Goal: Information Seeking & Learning: Learn about a topic

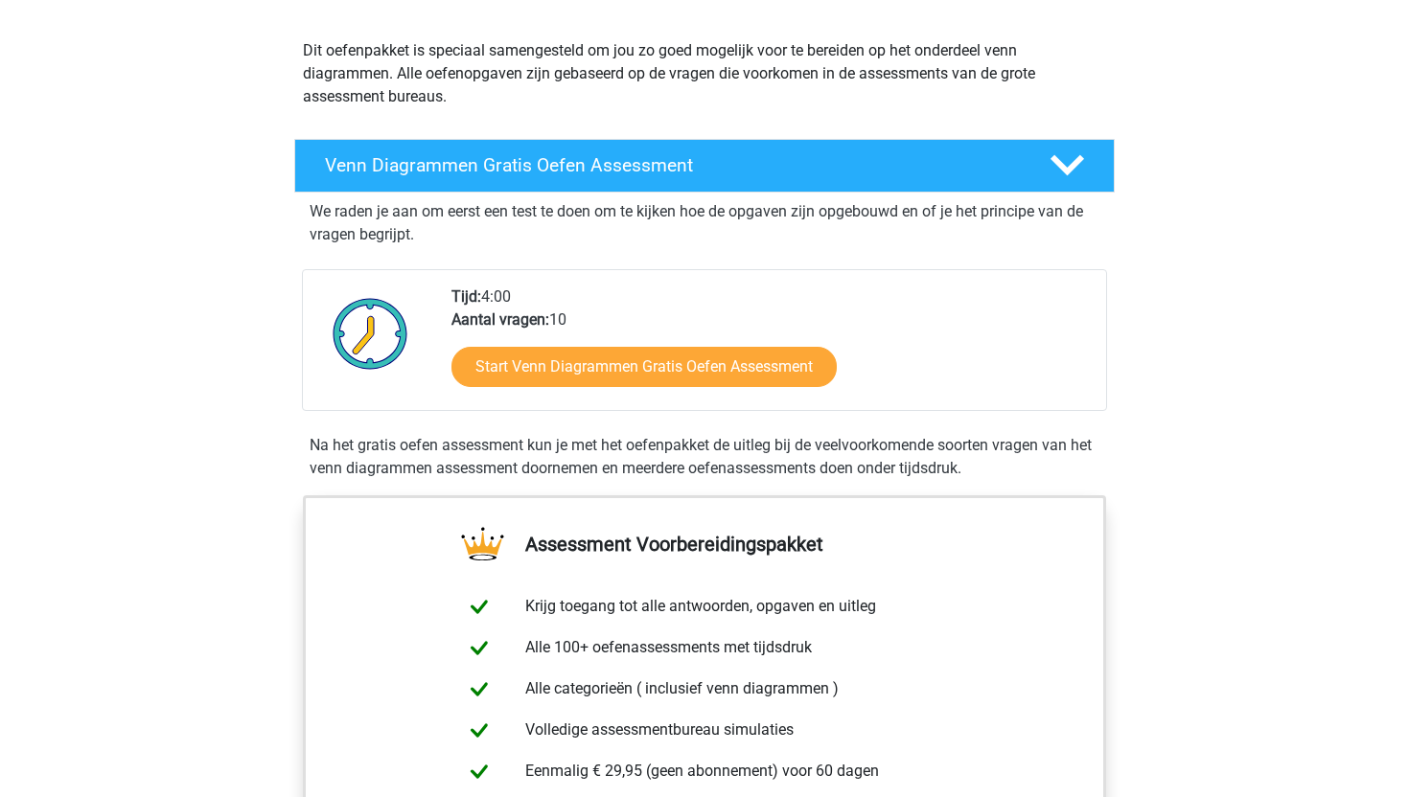
scroll to position [284, 0]
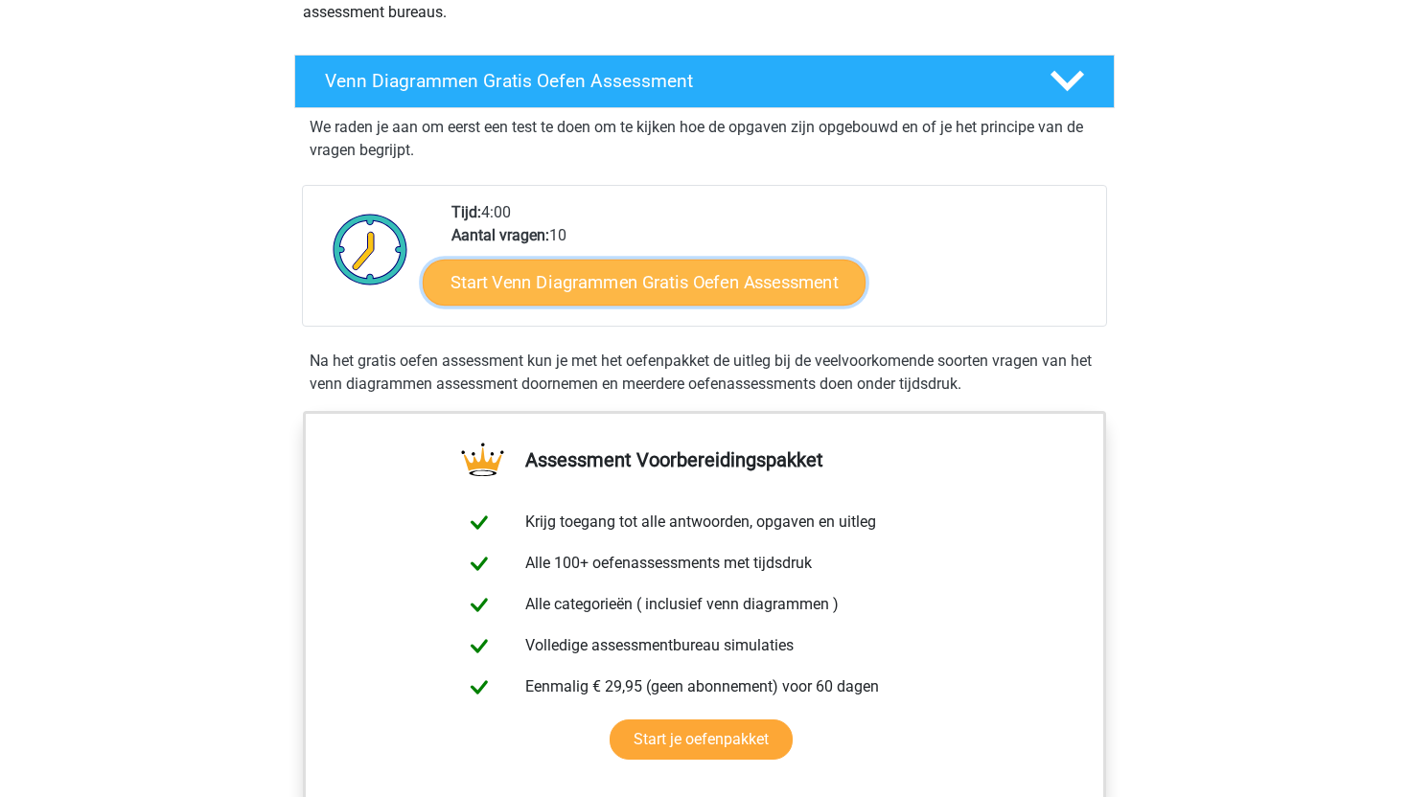
click at [668, 290] on link "Start Venn Diagrammen Gratis Oefen Assessment" at bounding box center [644, 283] width 443 height 46
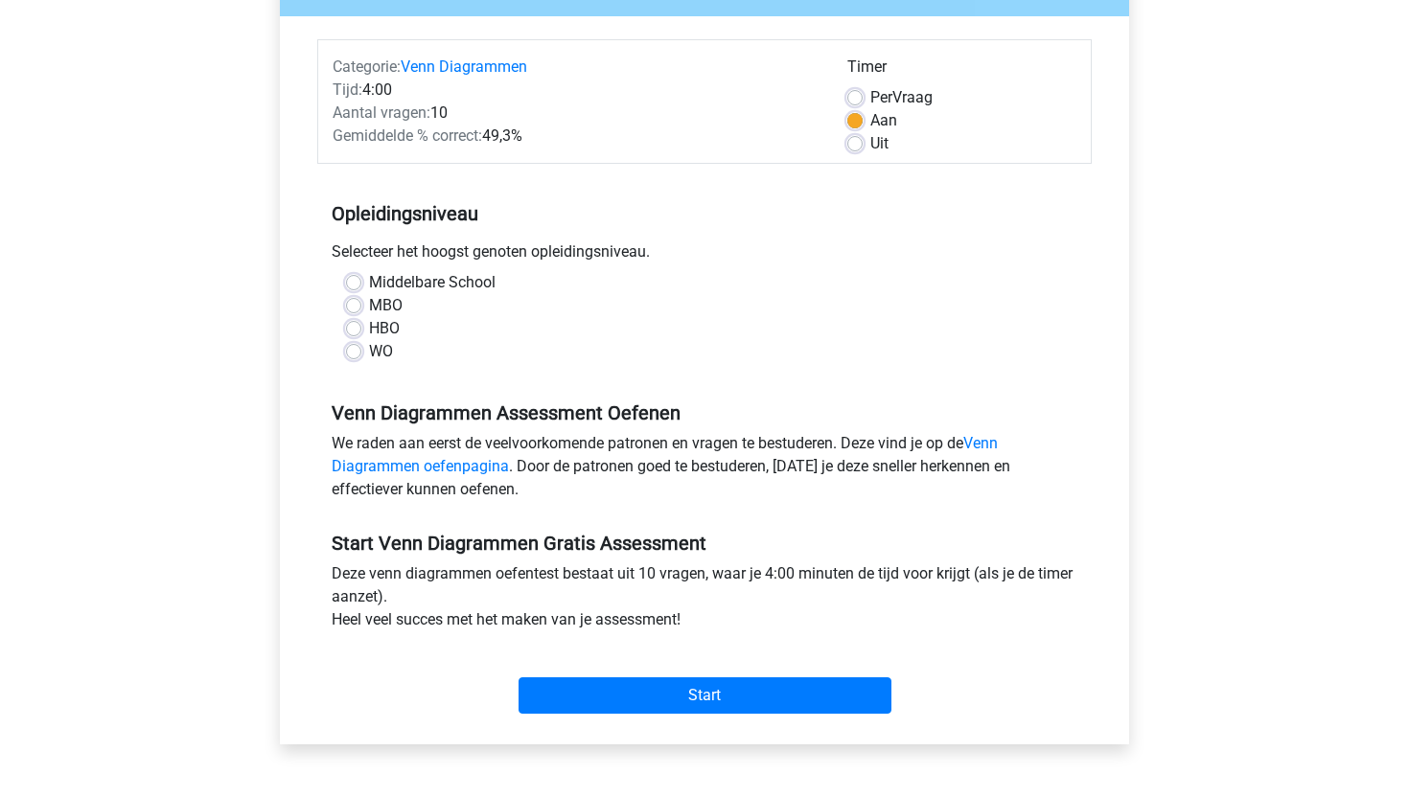
scroll to position [236, 0]
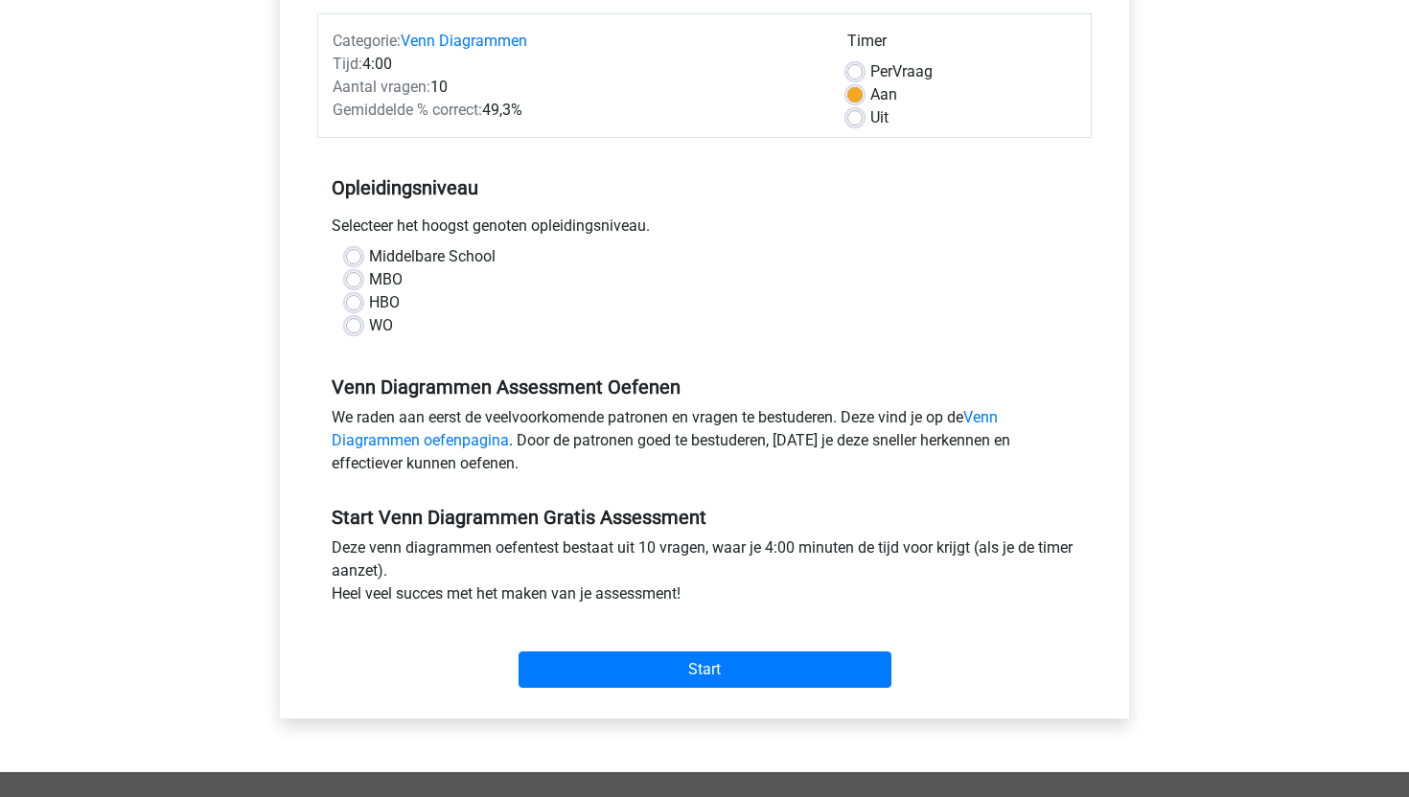
click at [378, 301] on label "HBO" at bounding box center [384, 302] width 31 height 23
click at [361, 301] on input "HBO" at bounding box center [353, 300] width 15 height 19
radio input "true"
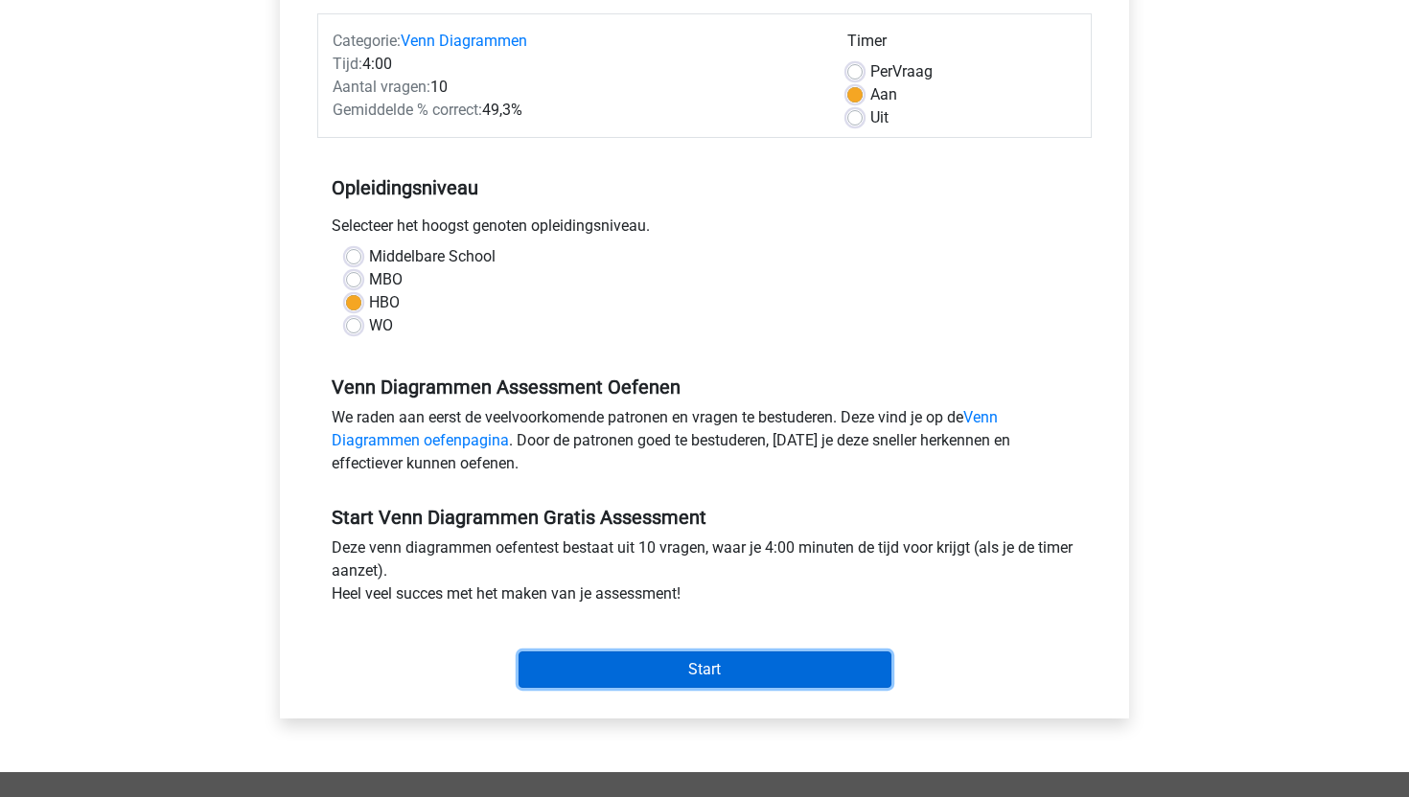
click at [688, 662] on input "Start" at bounding box center [705, 670] width 373 height 36
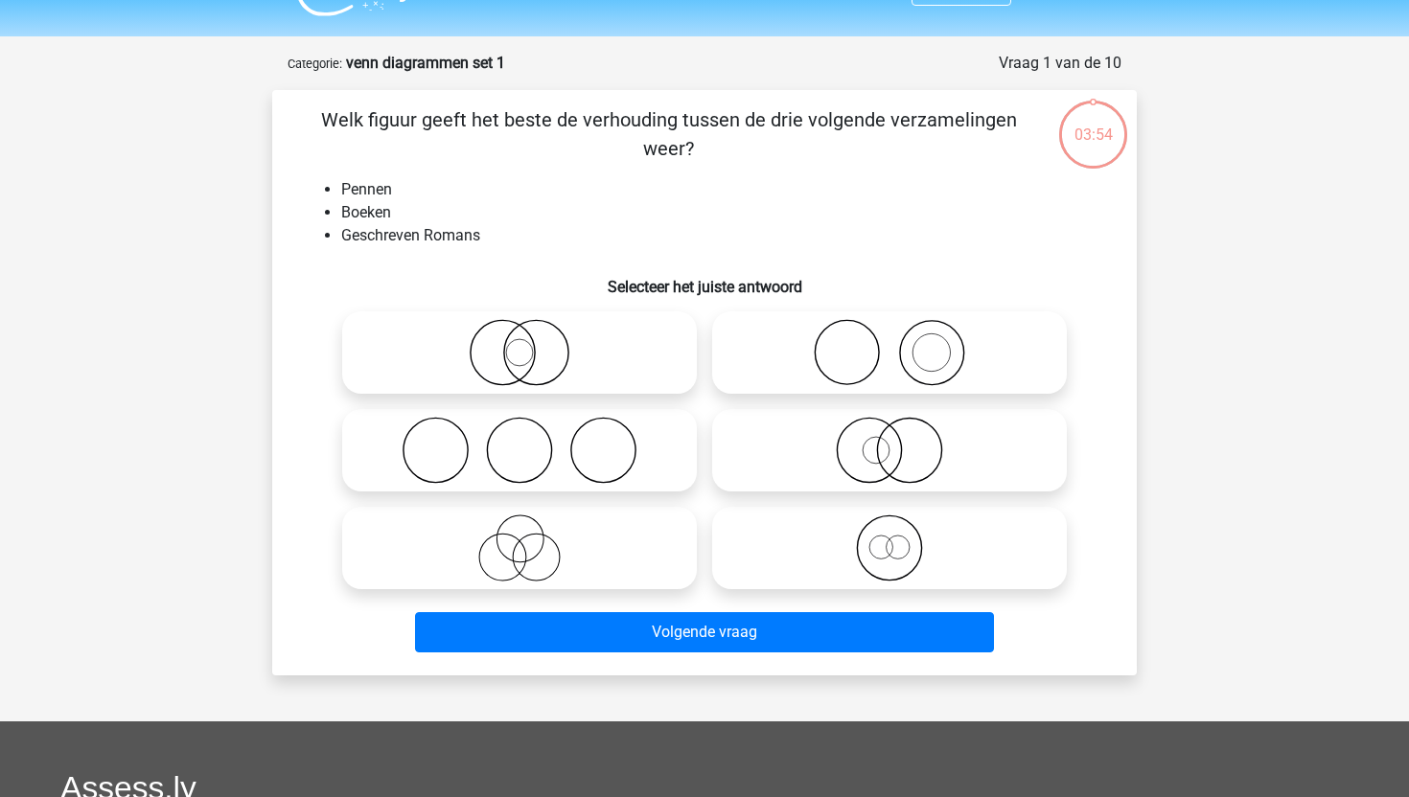
scroll to position [45, 0]
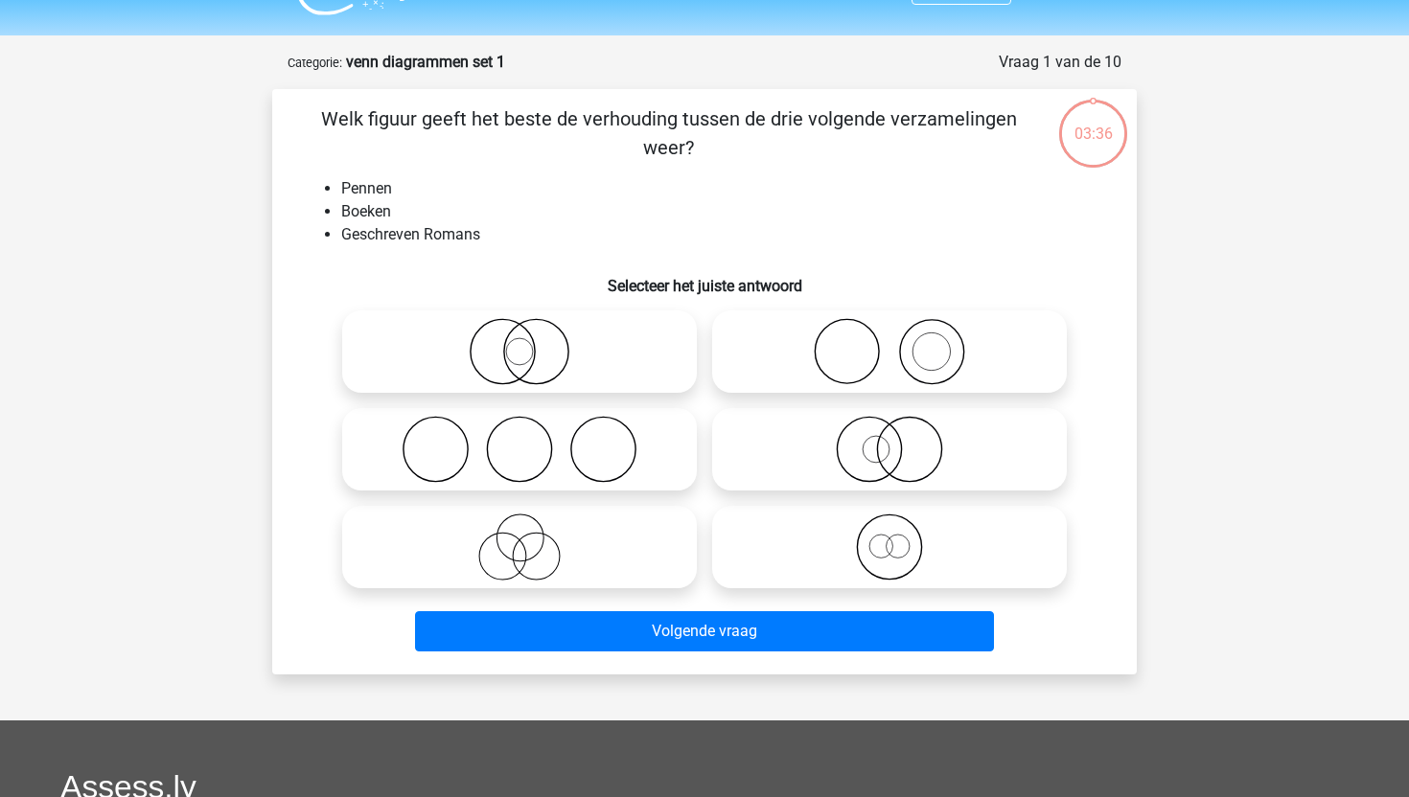
click at [890, 359] on icon at bounding box center [889, 351] width 339 height 67
click at [890, 342] on input "radio" at bounding box center [895, 336] width 12 height 12
radio input "true"
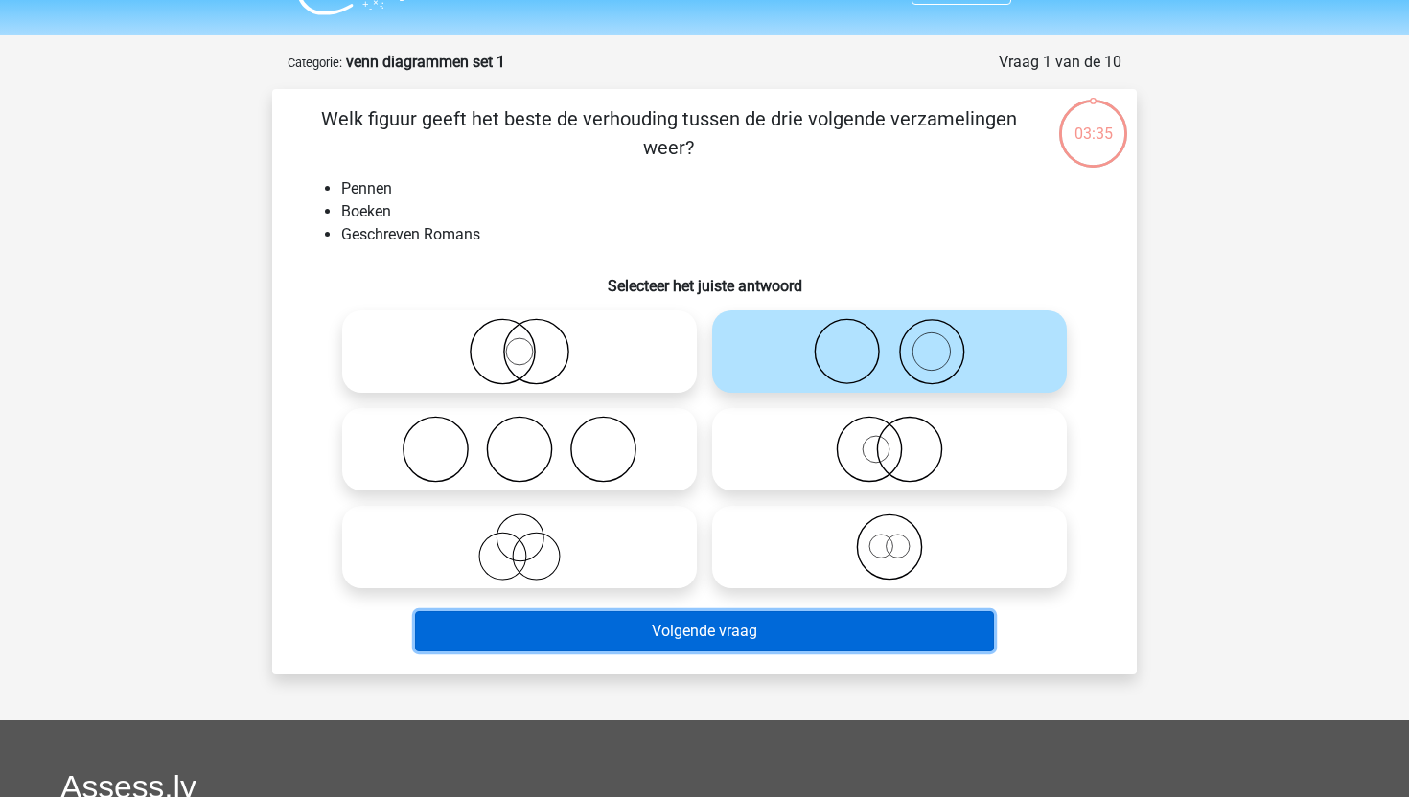
click at [773, 633] on button "Volgende vraag" at bounding box center [705, 631] width 580 height 40
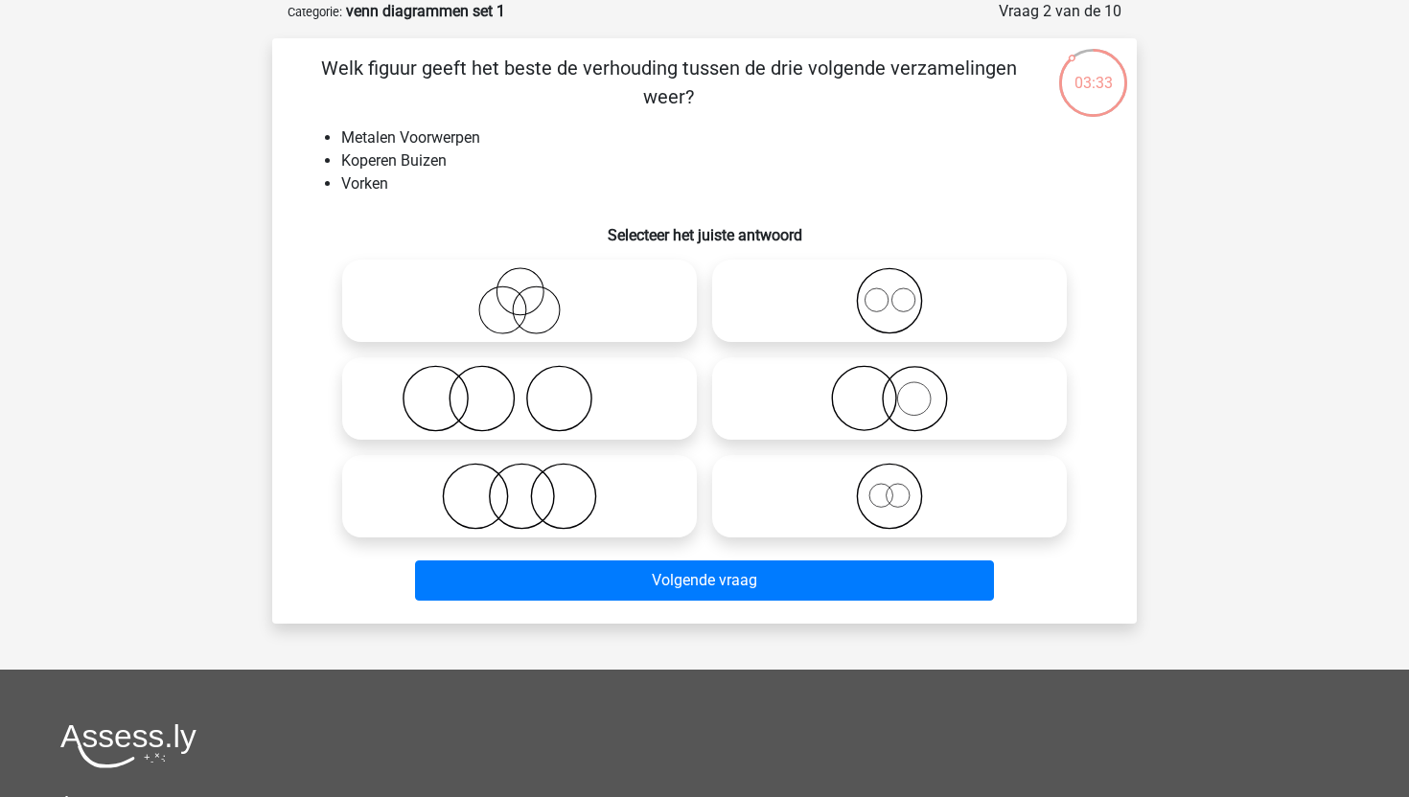
scroll to position [82, 0]
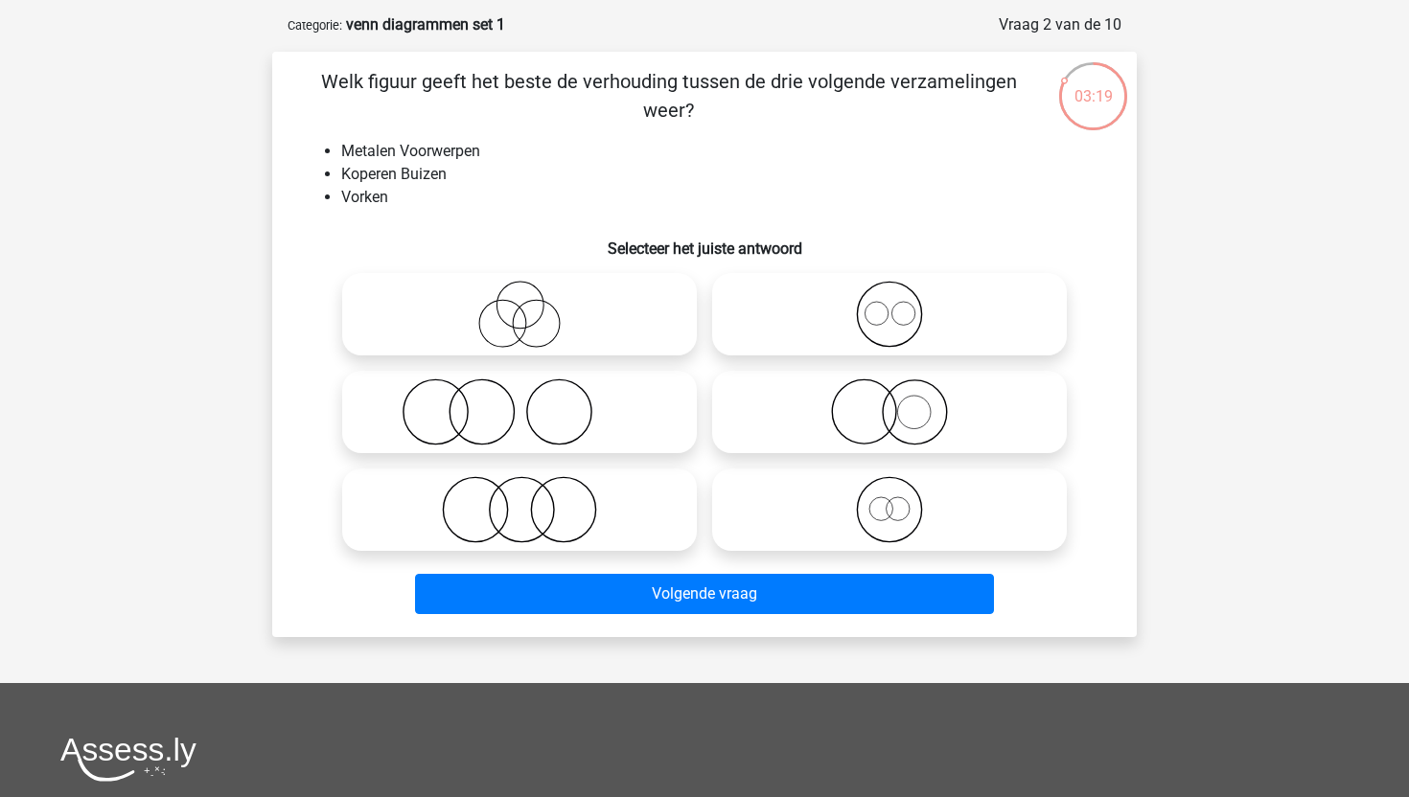
click at [842, 391] on icon at bounding box center [889, 412] width 339 height 67
click at [889, 391] on input "radio" at bounding box center [895, 396] width 12 height 12
radio input "true"
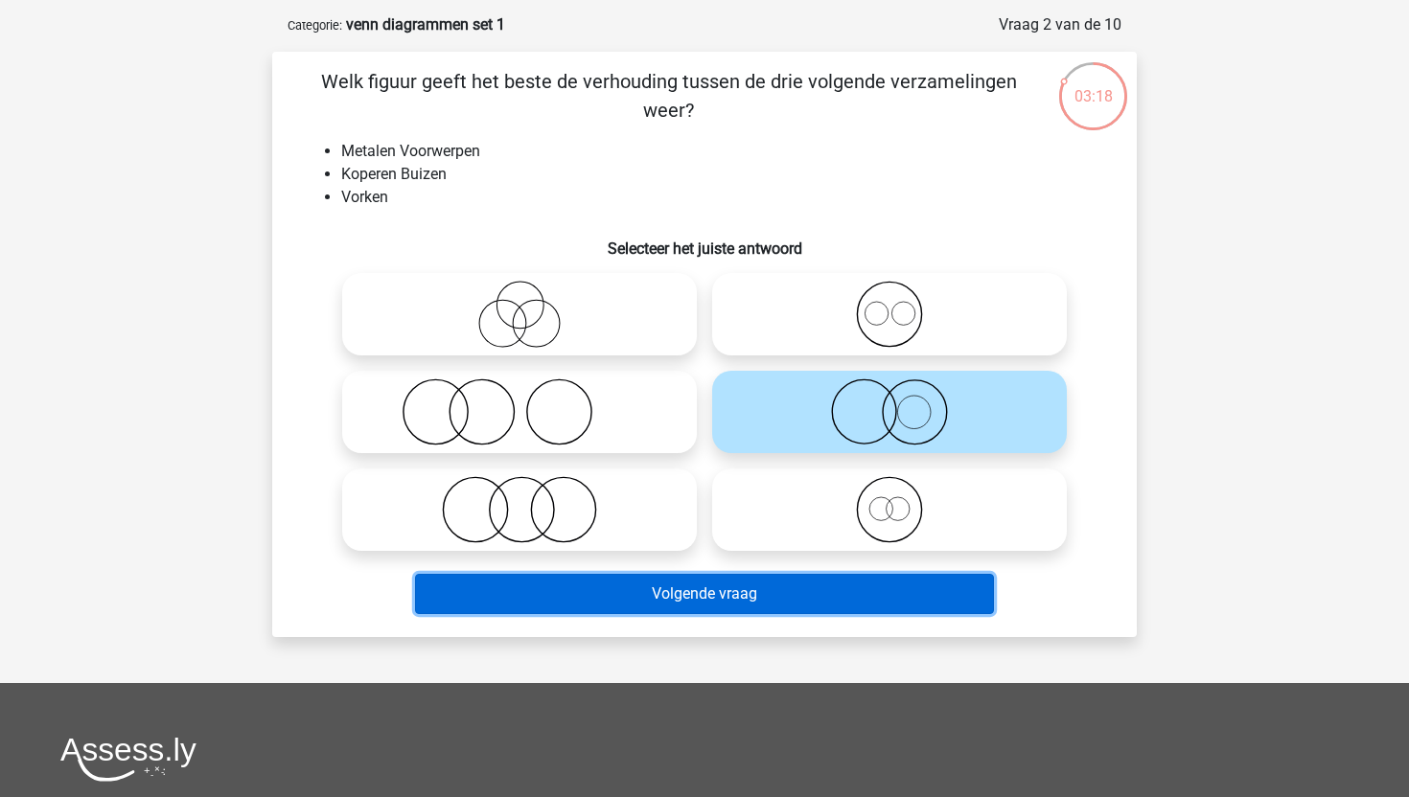
click at [851, 586] on button "Volgende vraag" at bounding box center [705, 594] width 580 height 40
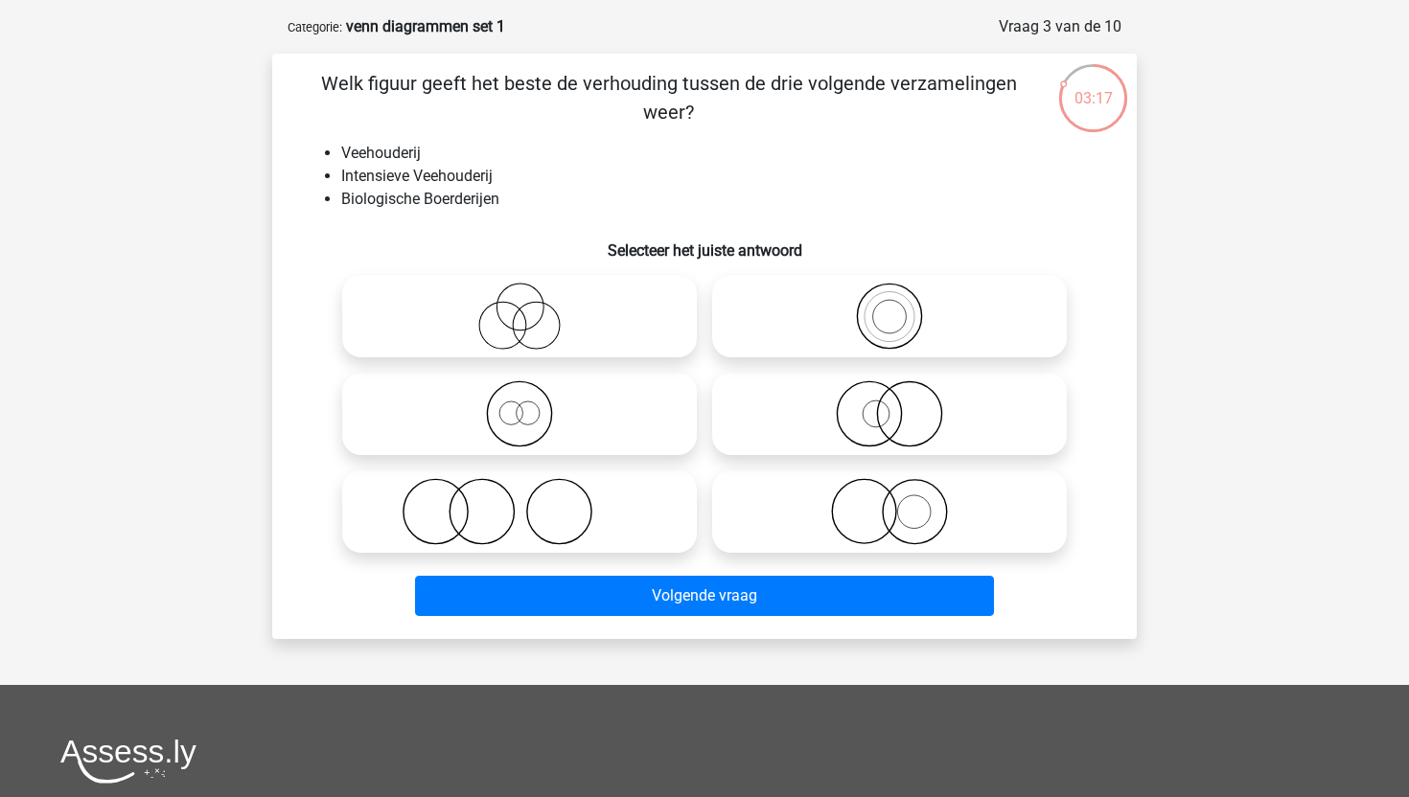
scroll to position [78, 0]
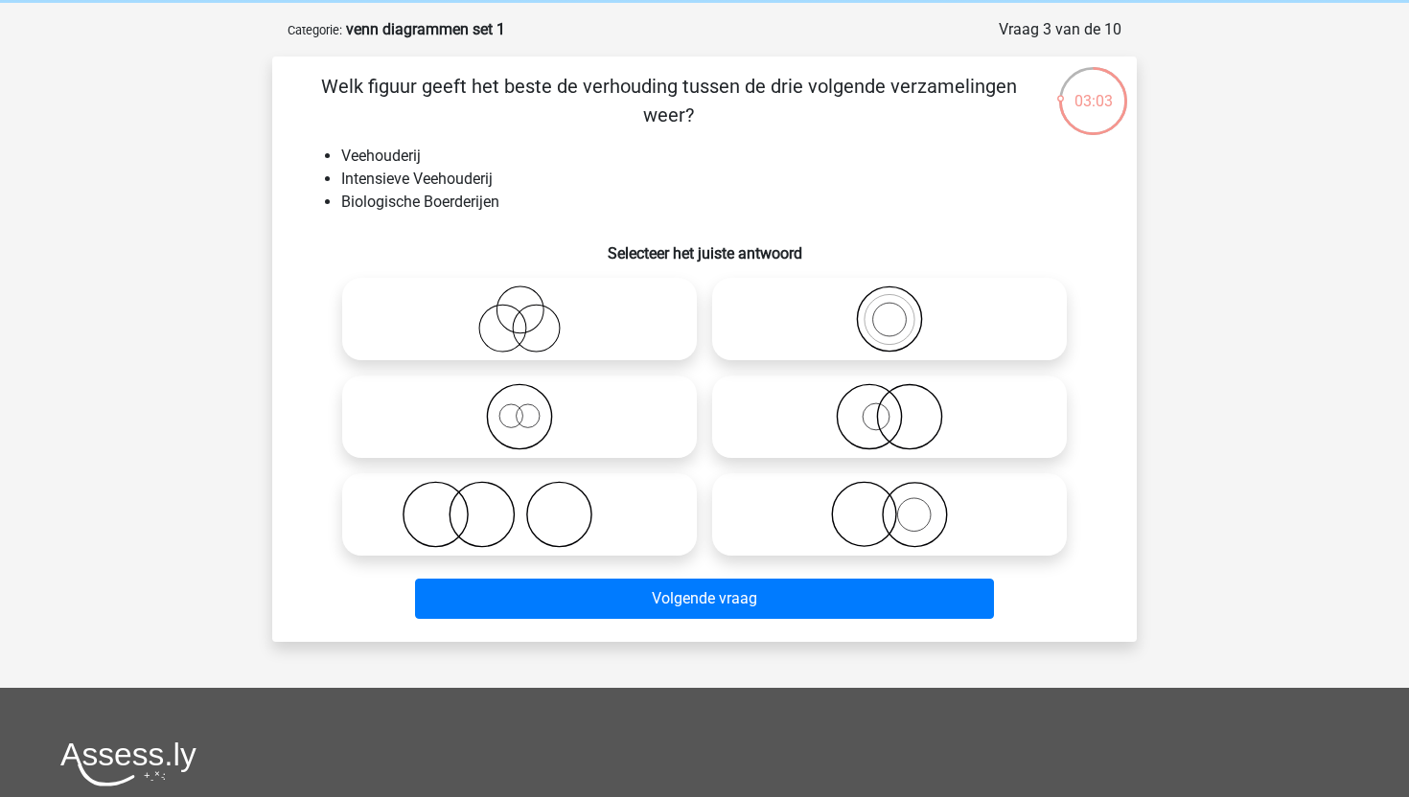
click at [849, 498] on icon at bounding box center [889, 514] width 339 height 67
click at [889, 498] on input "radio" at bounding box center [895, 499] width 12 height 12
radio input "true"
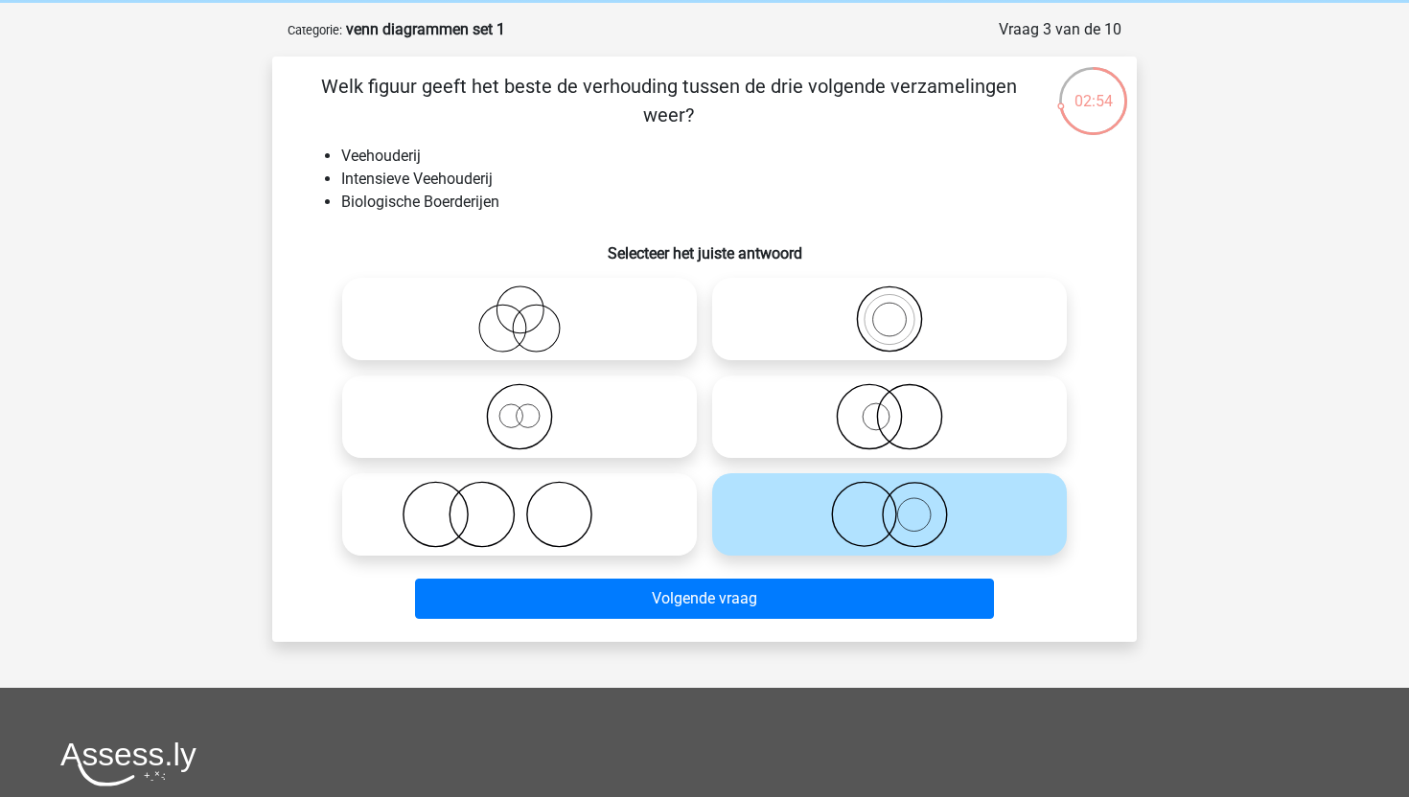
click at [828, 427] on icon at bounding box center [889, 416] width 339 height 67
click at [889, 407] on input "radio" at bounding box center [895, 401] width 12 height 12
radio input "true"
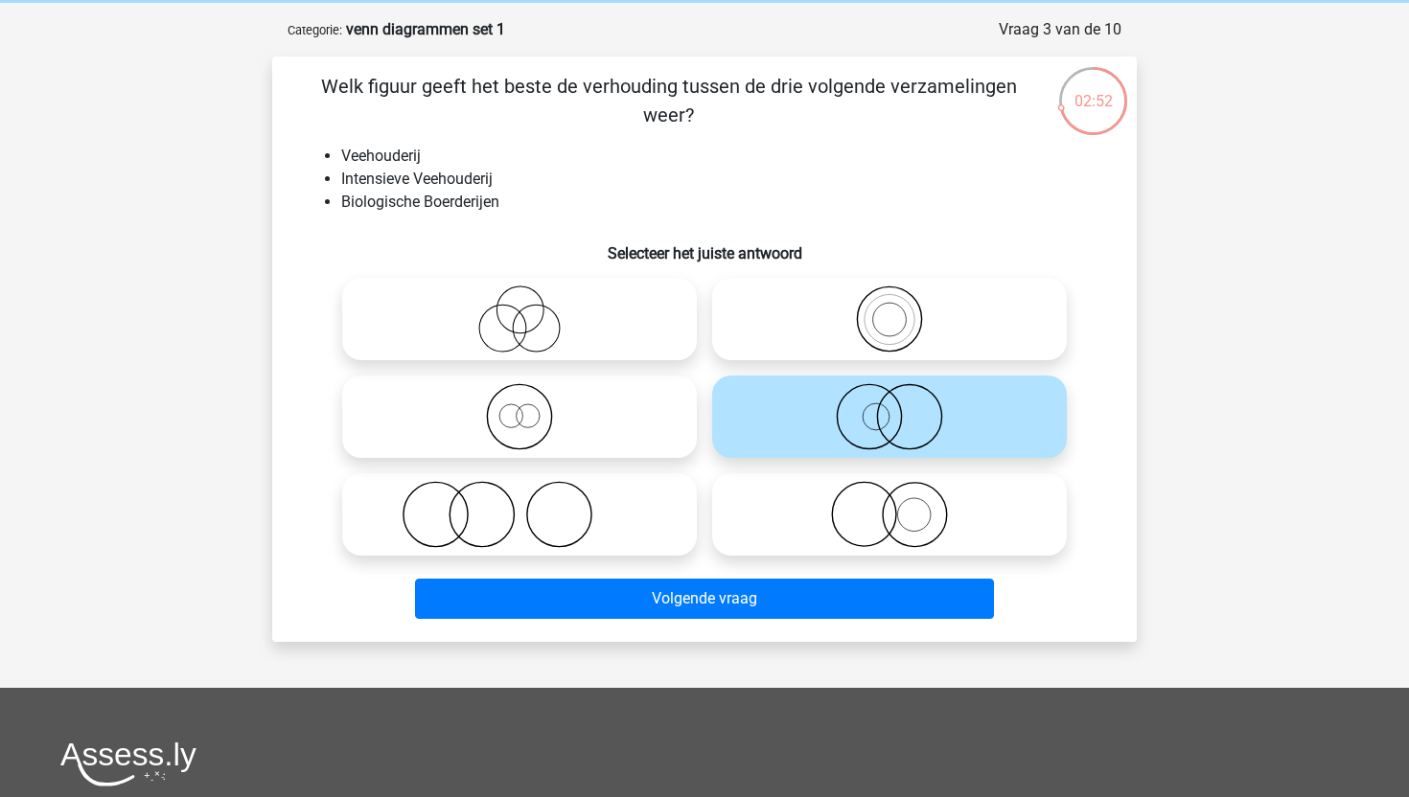
click at [841, 532] on icon at bounding box center [889, 514] width 339 height 67
click at [889, 505] on input "radio" at bounding box center [895, 499] width 12 height 12
radio input "true"
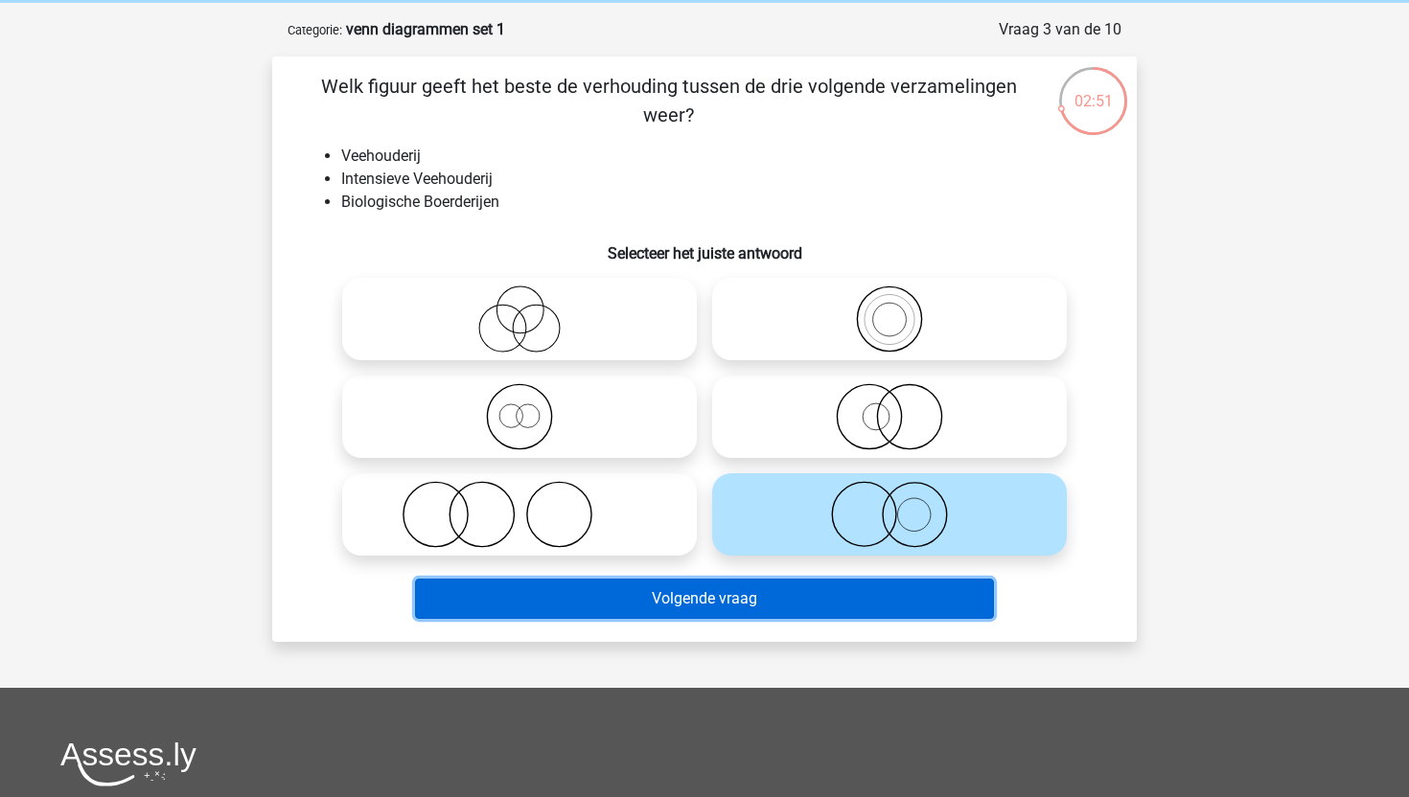
click at [835, 596] on button "Volgende vraag" at bounding box center [705, 599] width 580 height 40
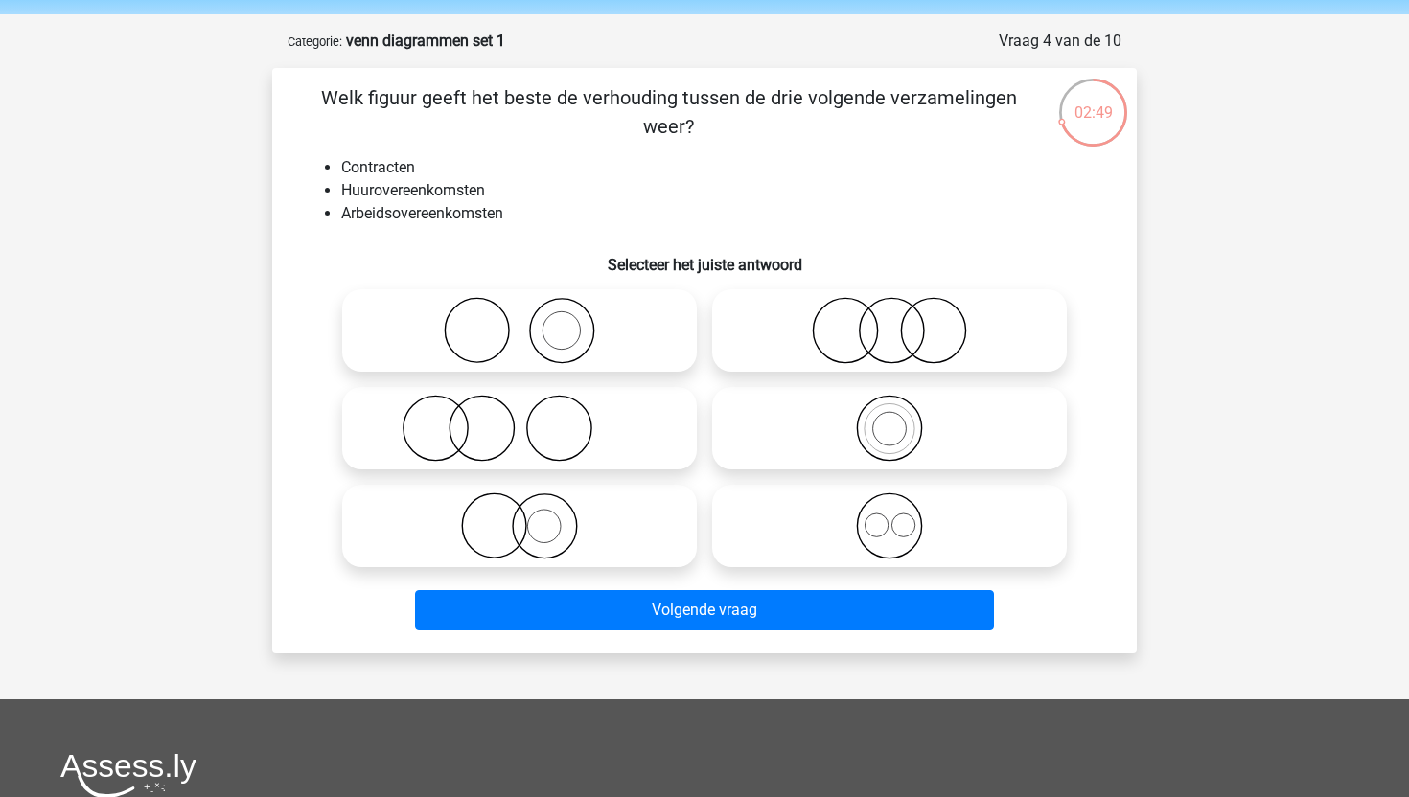
scroll to position [63, 0]
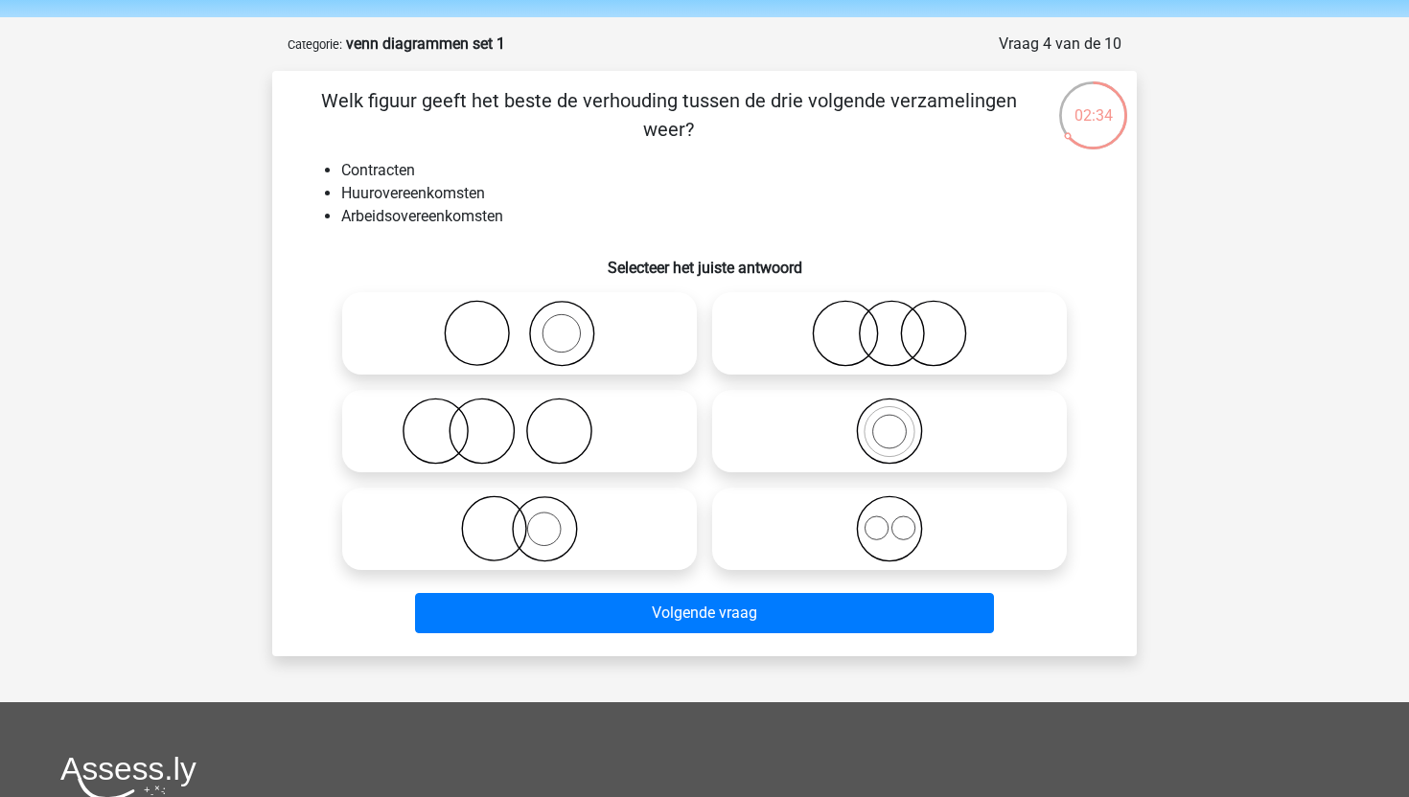
click at [898, 550] on icon at bounding box center [889, 529] width 339 height 67
click at [898, 519] on input "radio" at bounding box center [895, 513] width 12 height 12
radio input "true"
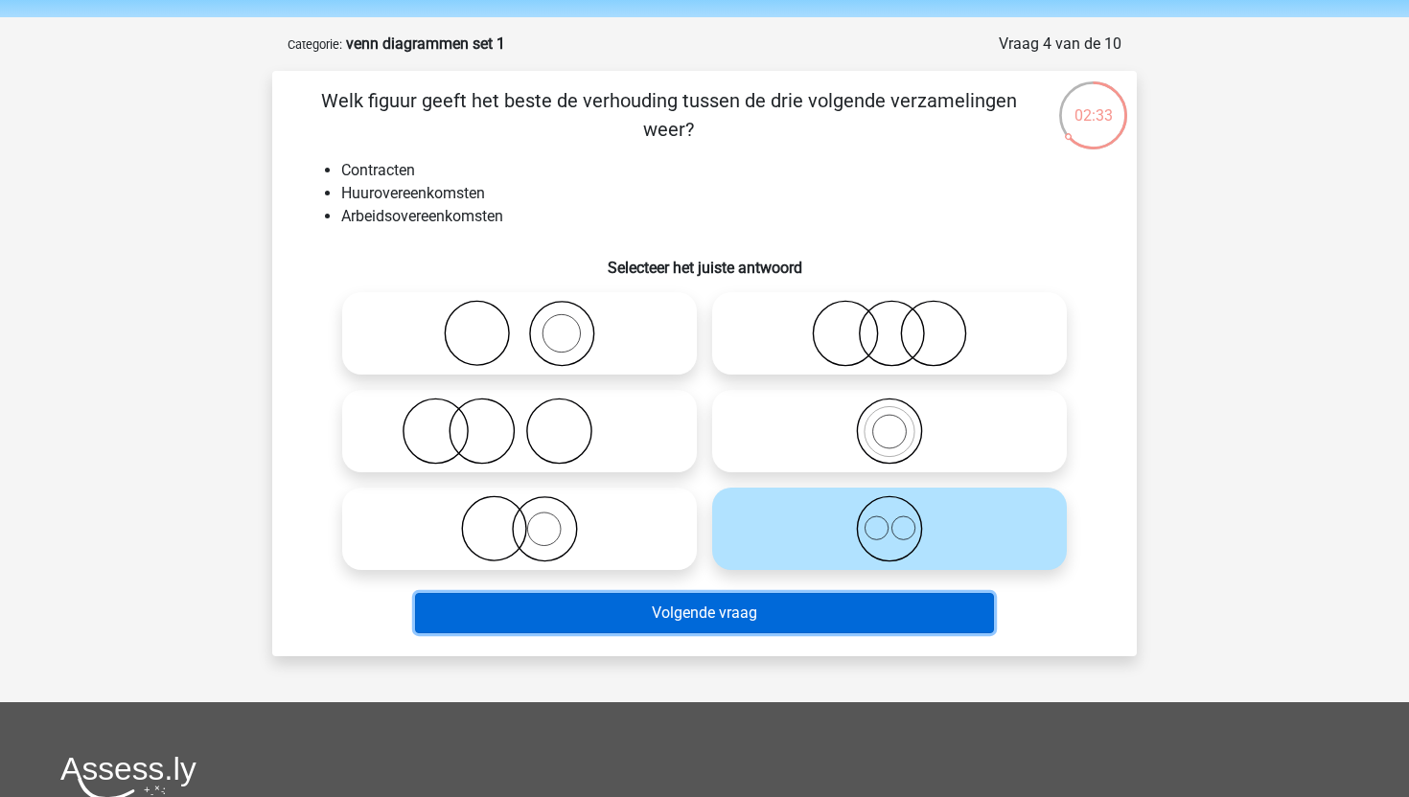
click at [729, 604] on button "Volgende vraag" at bounding box center [705, 613] width 580 height 40
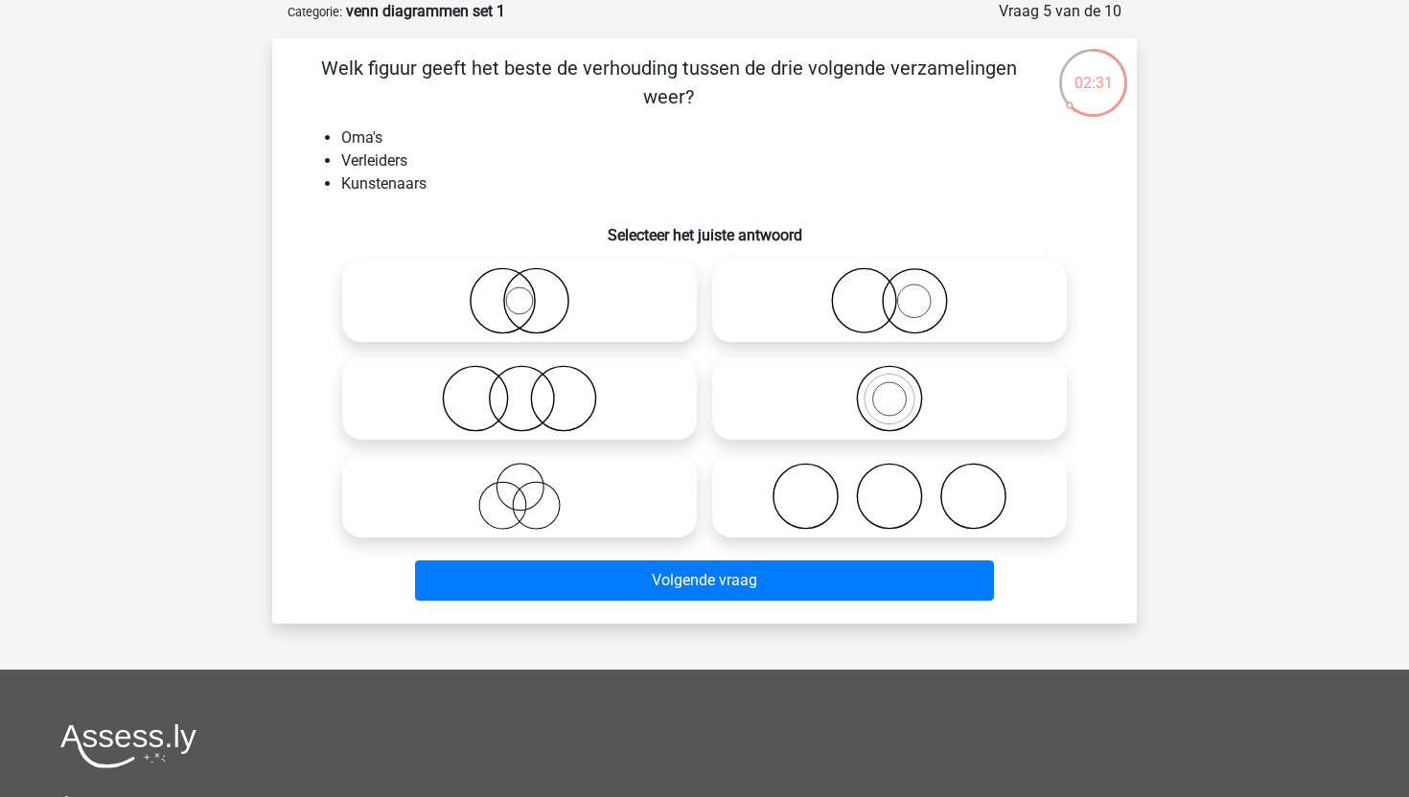
scroll to position [79, 0]
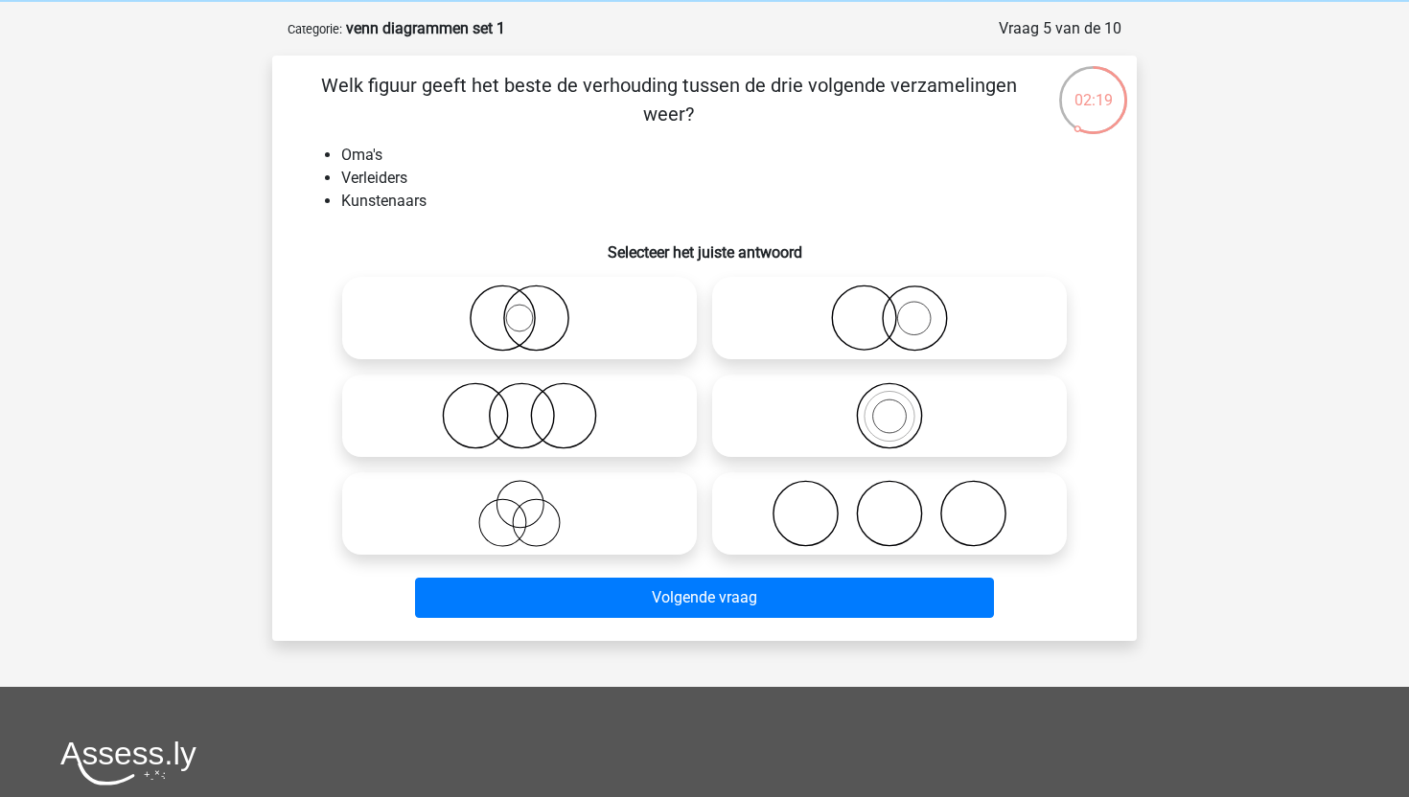
click at [524, 496] on input "radio" at bounding box center [525, 498] width 12 height 12
radio input "true"
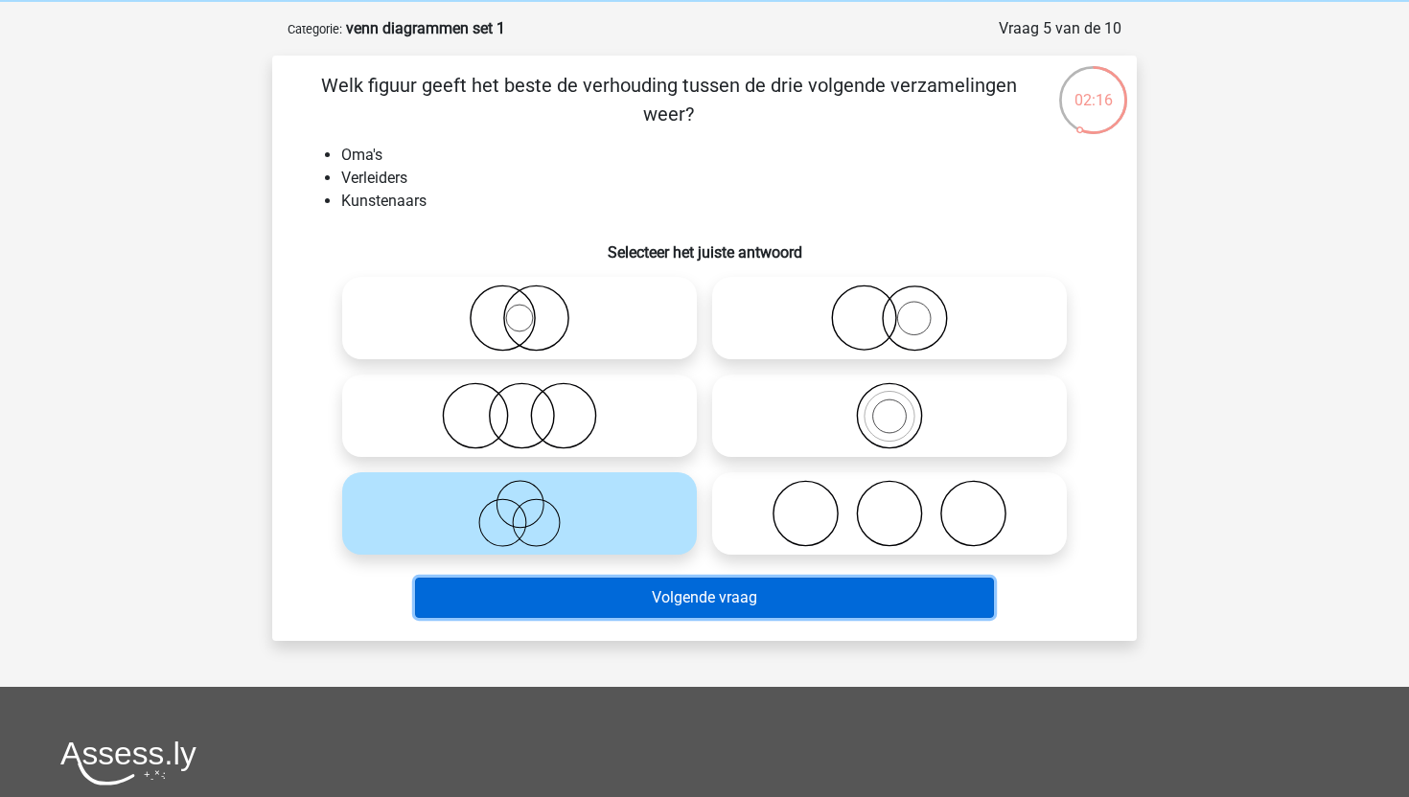
click at [667, 602] on button "Volgende vraag" at bounding box center [705, 598] width 580 height 40
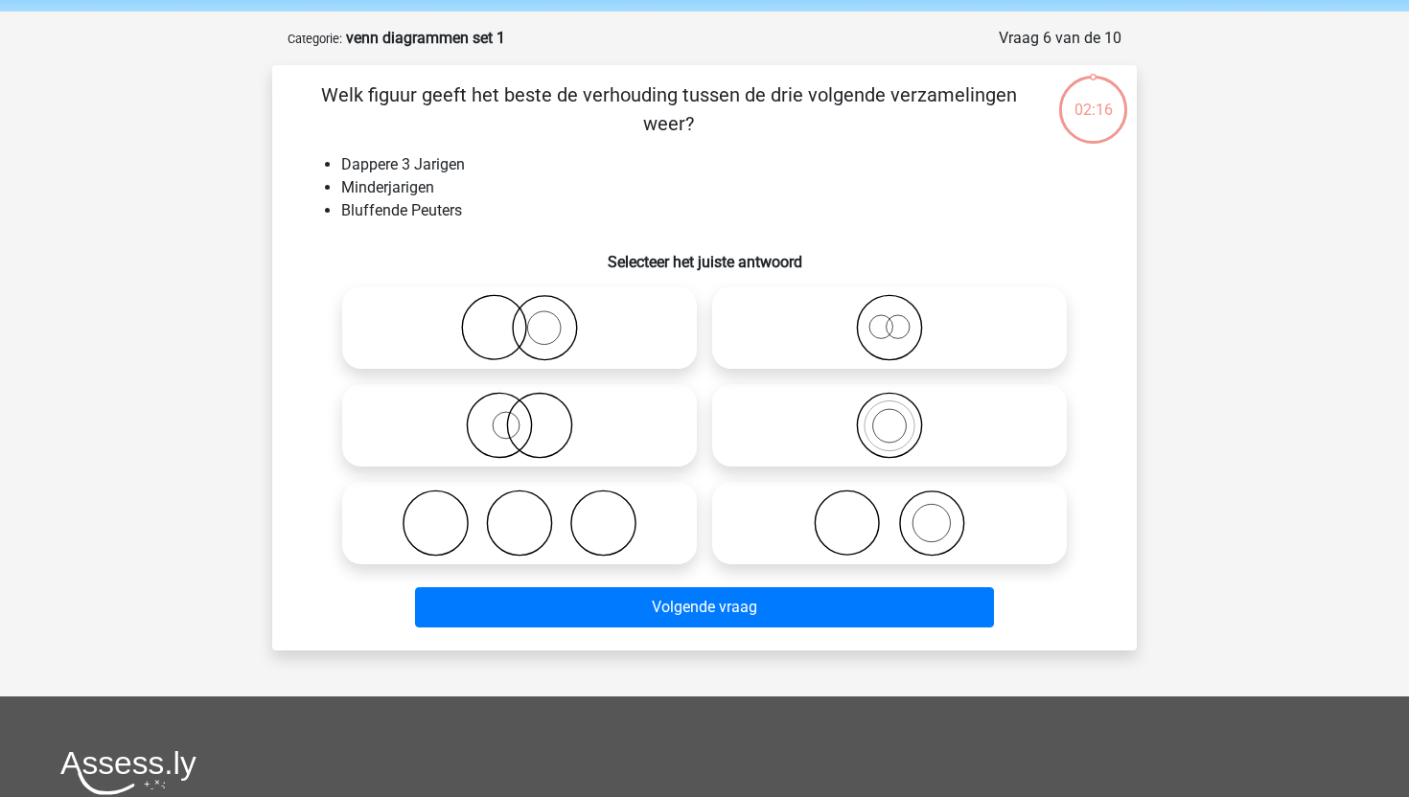
scroll to position [67, 0]
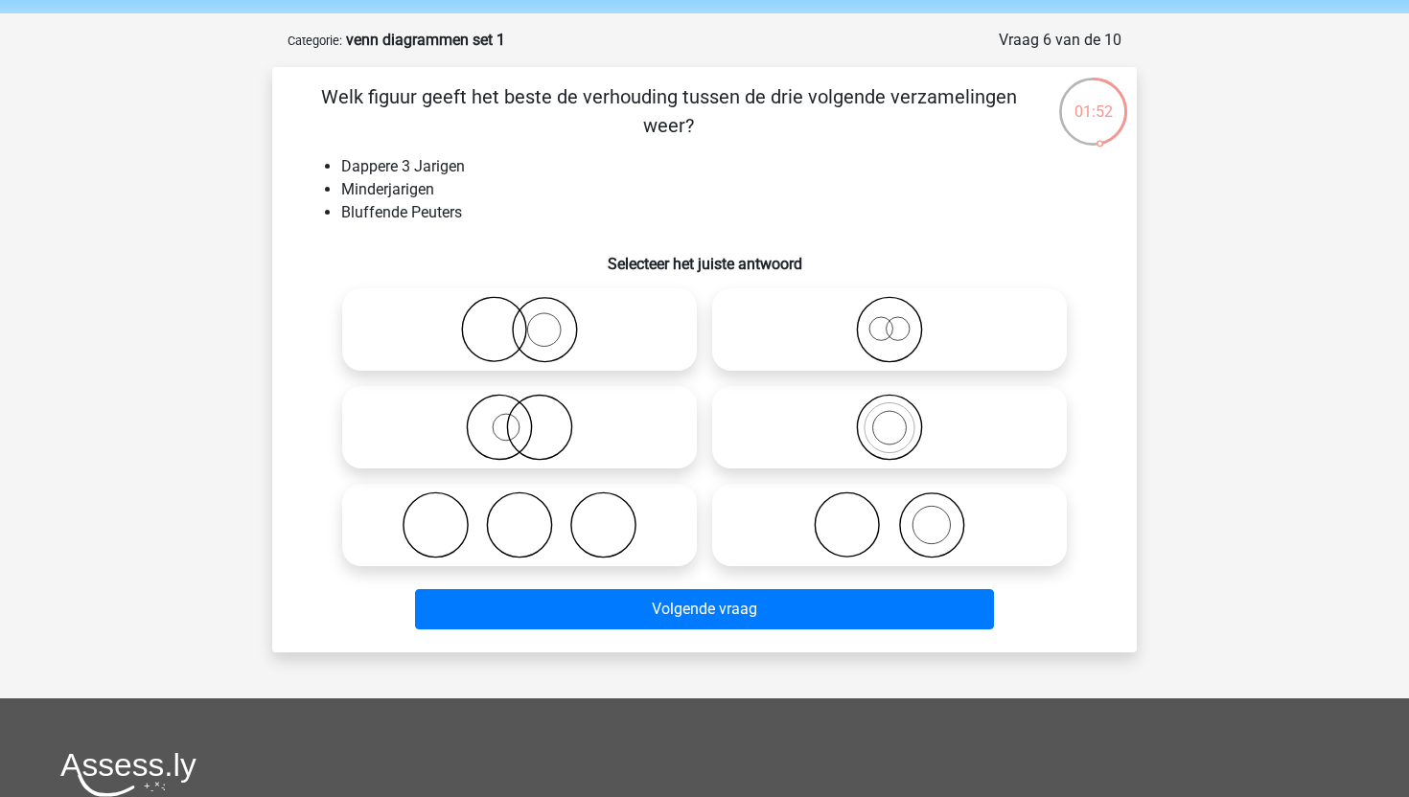
click at [903, 322] on icon at bounding box center [889, 329] width 339 height 67
click at [902, 320] on input "radio" at bounding box center [895, 314] width 12 height 12
radio input "true"
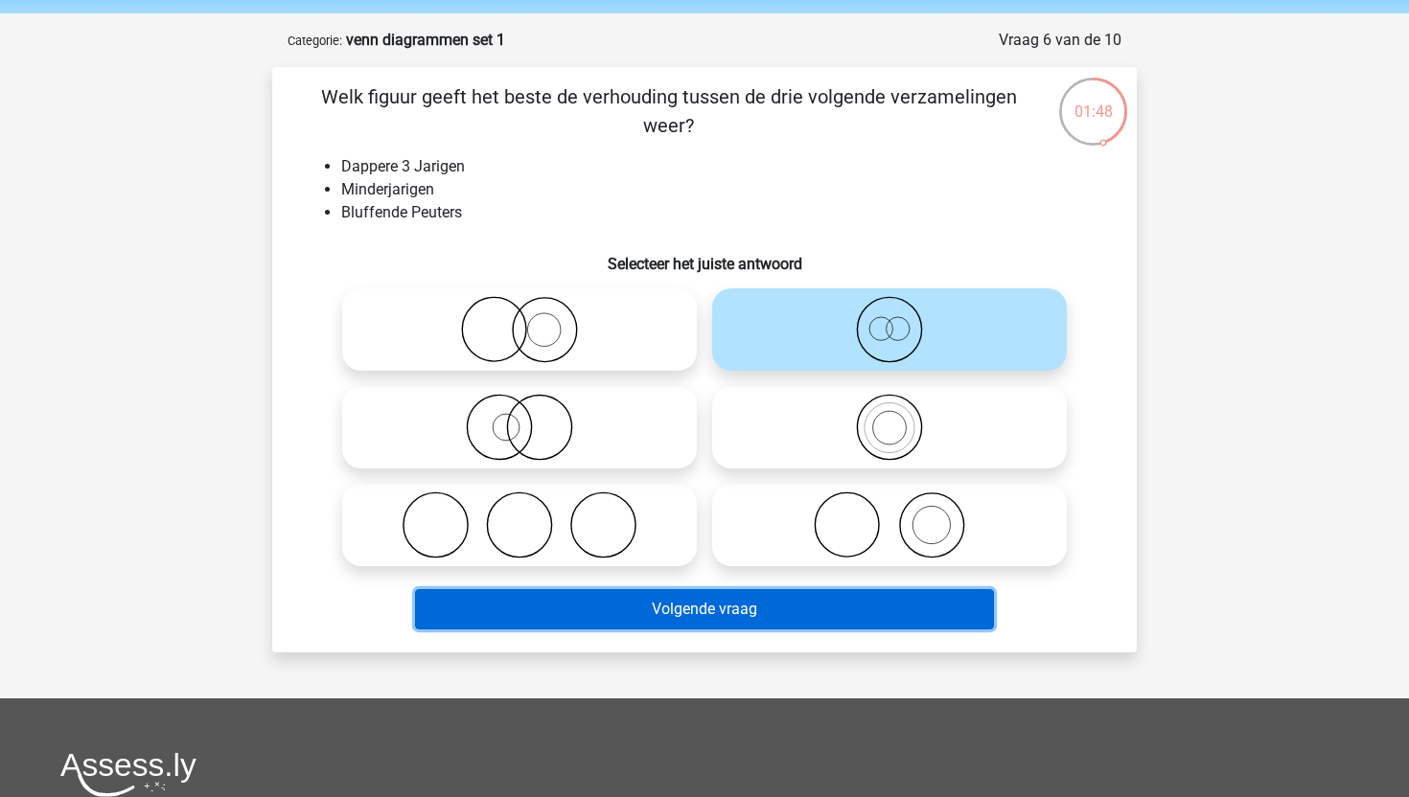
click at [675, 608] on button "Volgende vraag" at bounding box center [705, 609] width 580 height 40
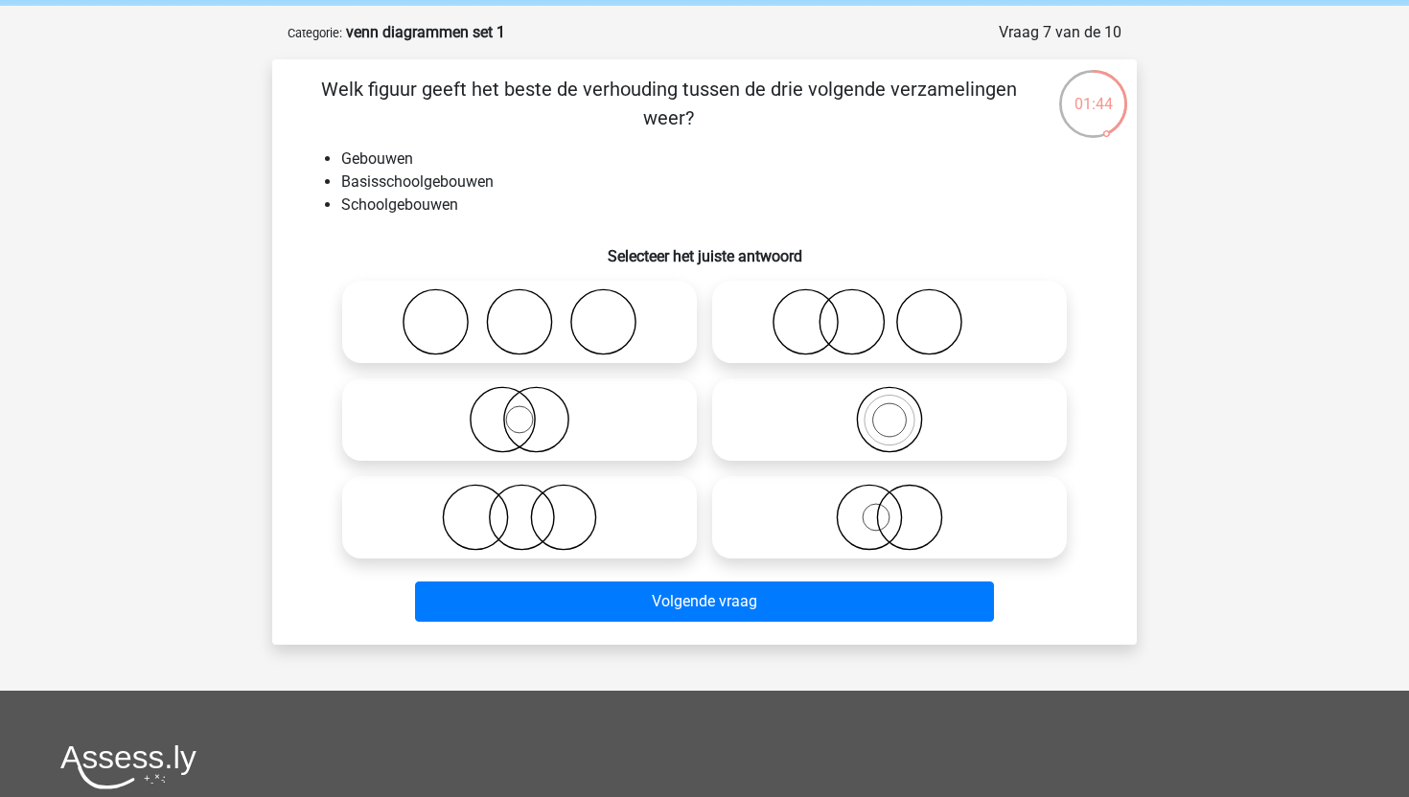
scroll to position [77, 0]
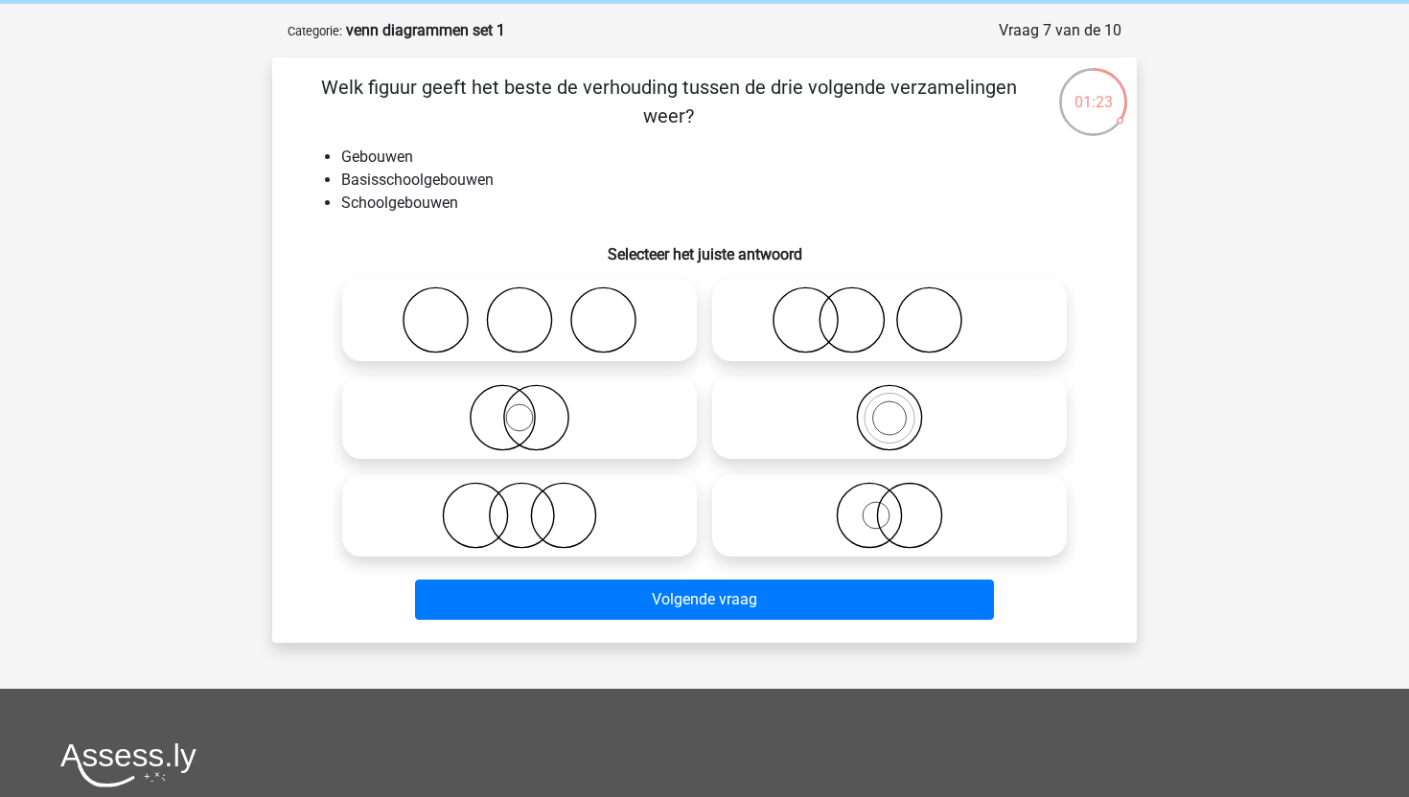
click at [833, 429] on icon at bounding box center [889, 417] width 339 height 67
click at [889, 408] on input "radio" at bounding box center [895, 402] width 12 height 12
radio input "true"
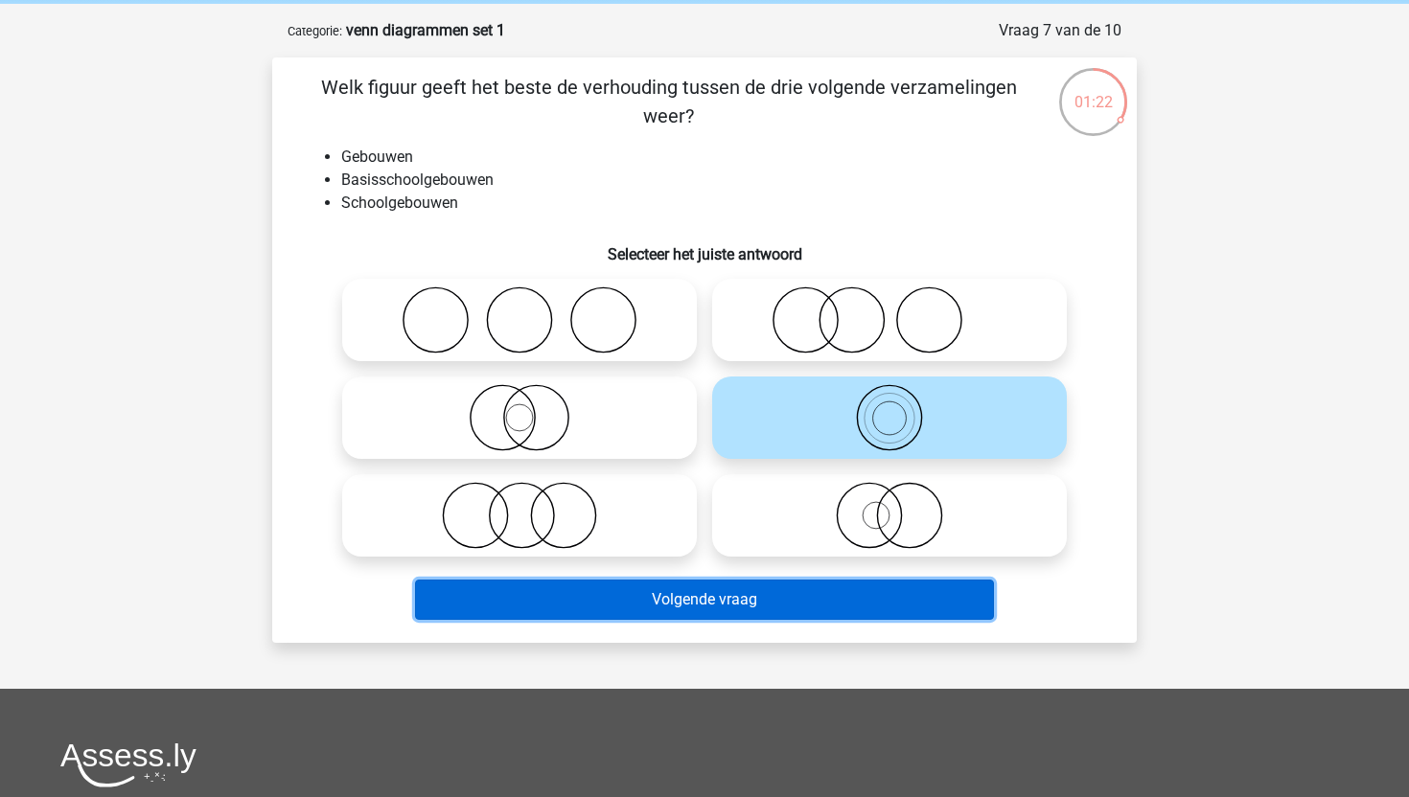
click at [772, 592] on button "Volgende vraag" at bounding box center [705, 600] width 580 height 40
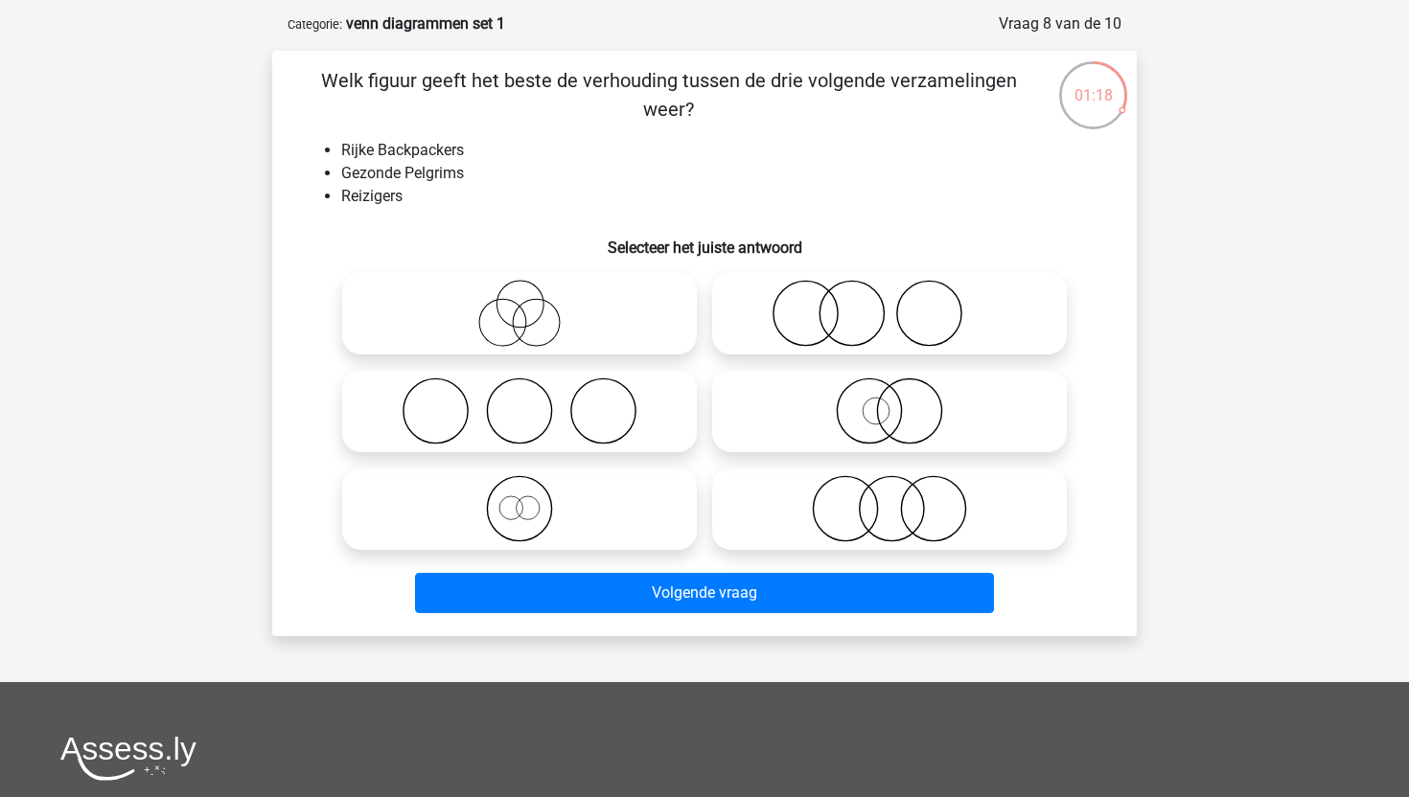
scroll to position [85, 0]
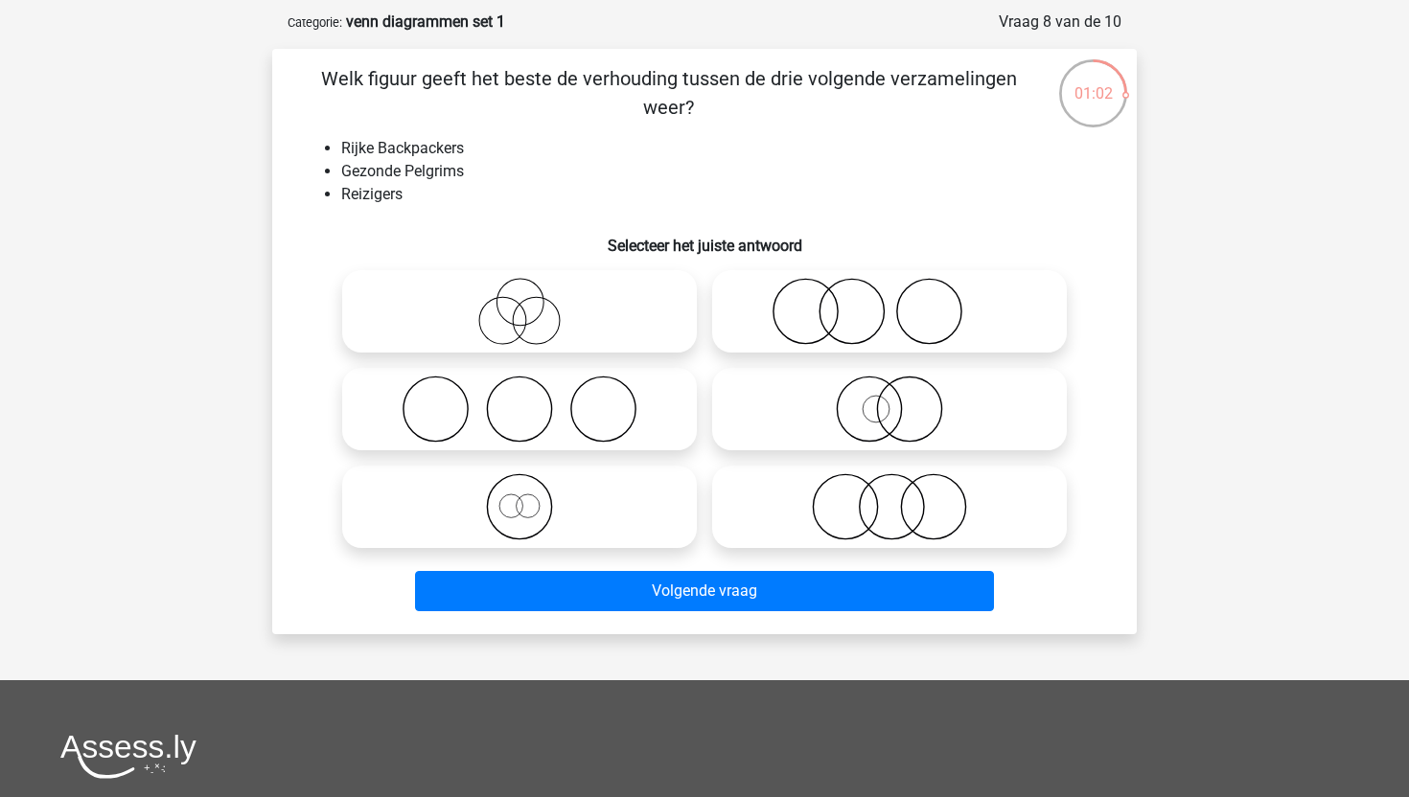
click at [840, 385] on icon at bounding box center [889, 409] width 339 height 67
click at [889, 387] on input "radio" at bounding box center [895, 393] width 12 height 12
radio input "true"
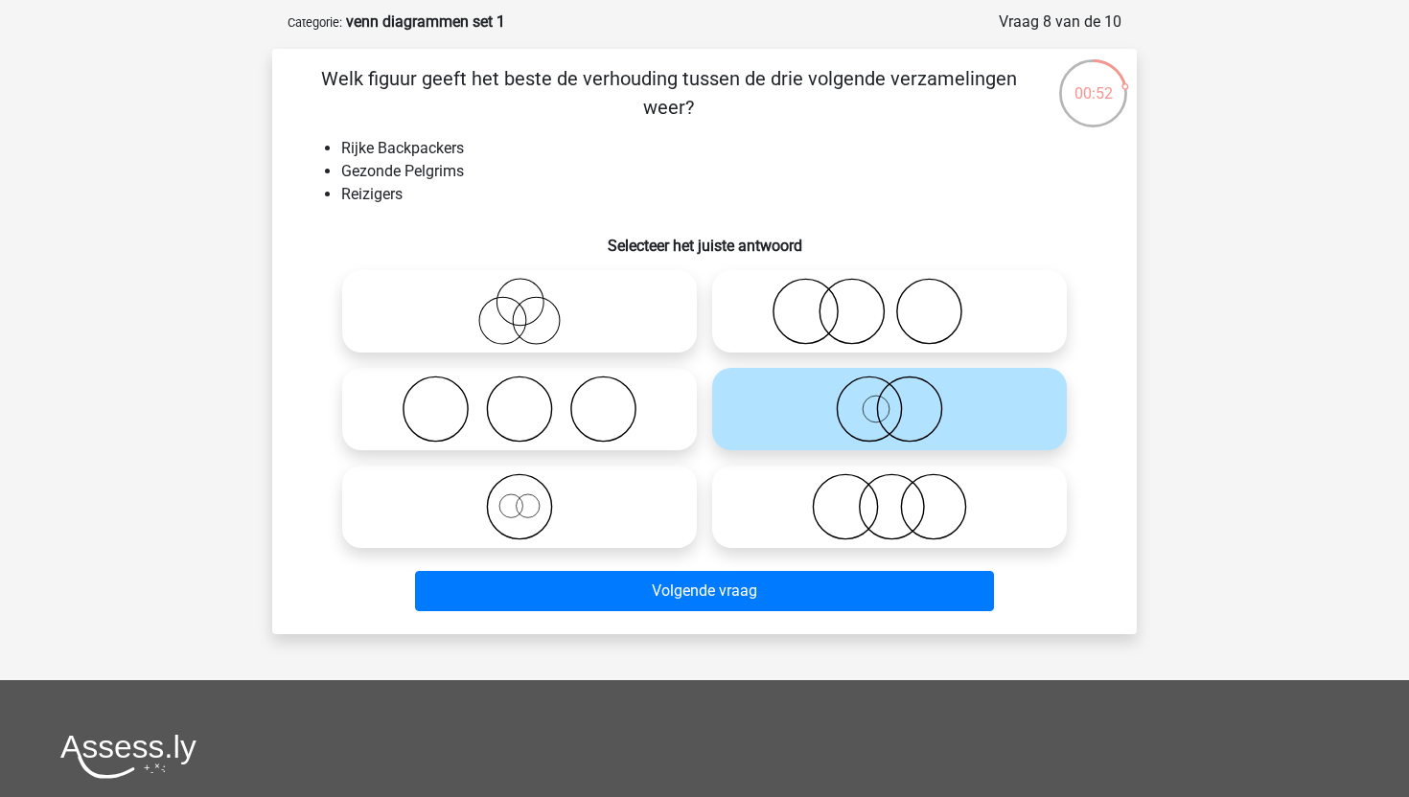
click at [823, 323] on icon at bounding box center [889, 311] width 339 height 67
click at [889, 302] on input "radio" at bounding box center [895, 295] width 12 height 12
radio input "true"
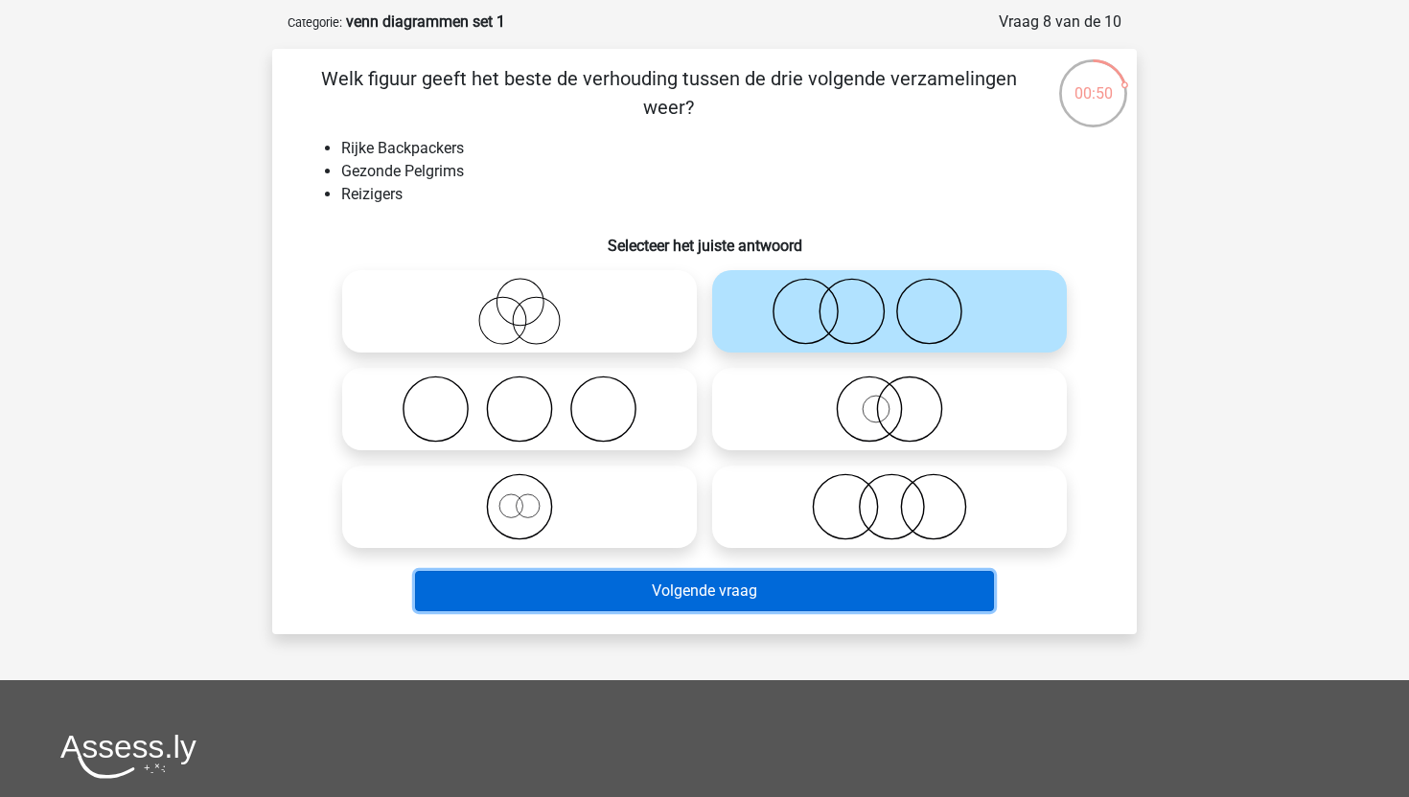
click at [718, 595] on button "Volgende vraag" at bounding box center [705, 591] width 580 height 40
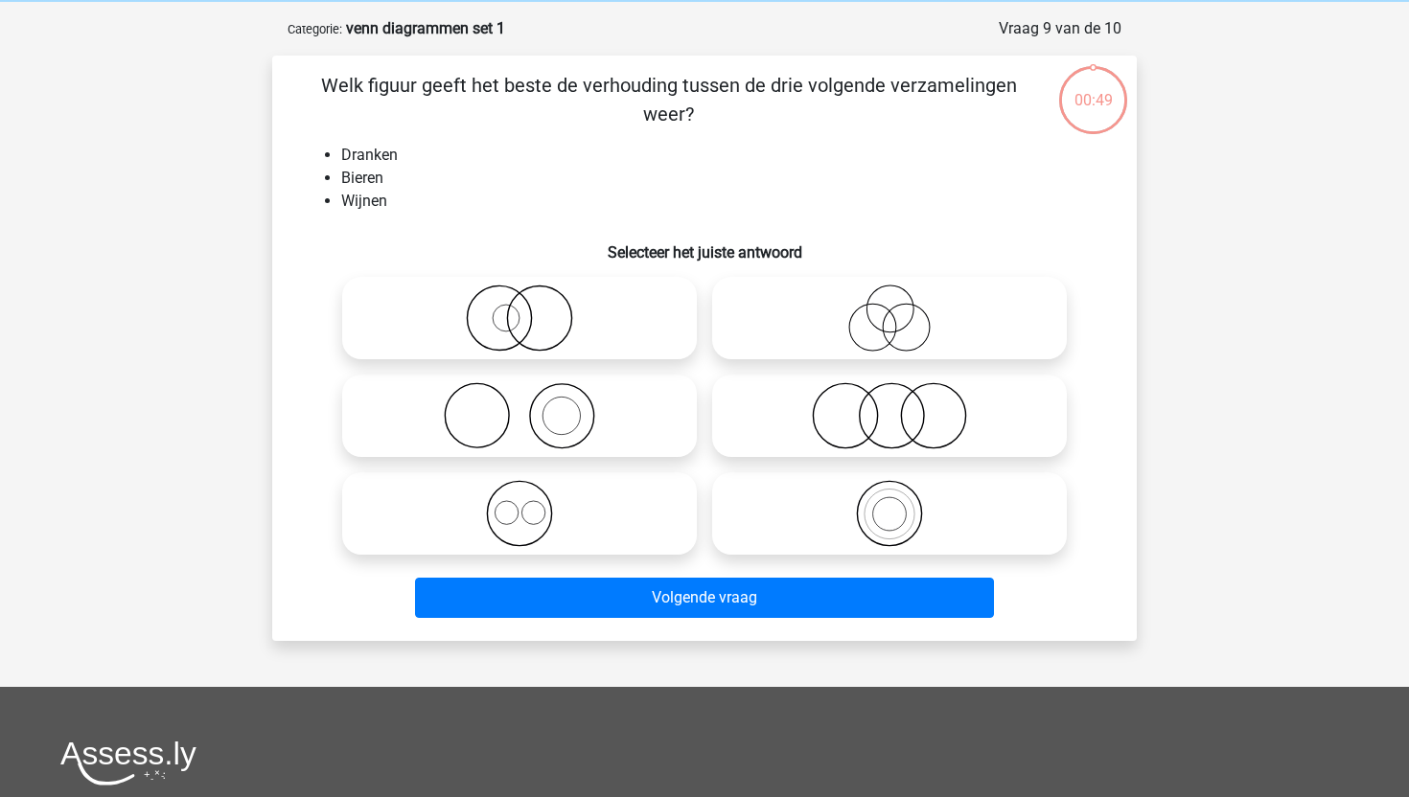
scroll to position [72, 0]
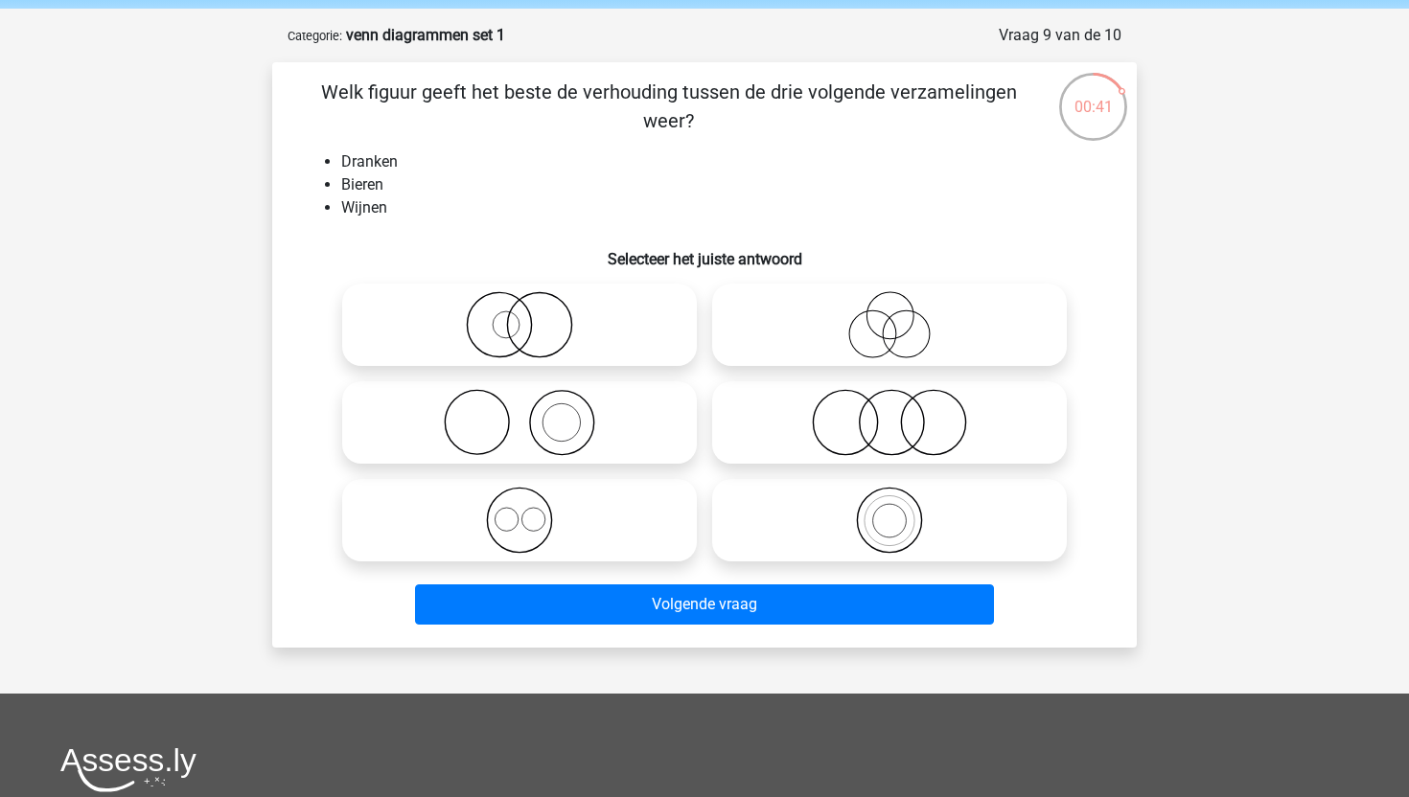
click at [591, 443] on icon at bounding box center [519, 422] width 339 height 67
click at [532, 413] on input "radio" at bounding box center [525, 407] width 12 height 12
radio input "true"
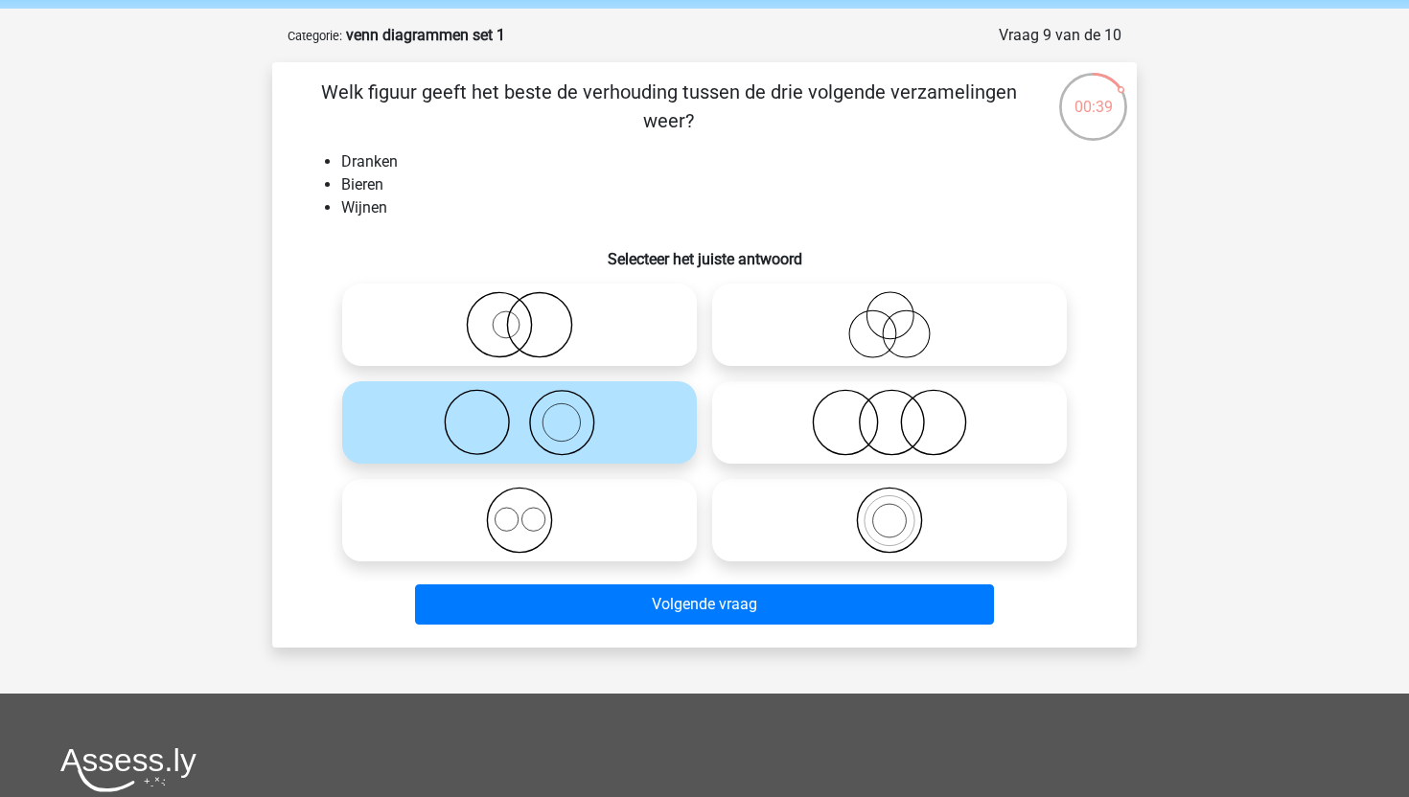
click at [552, 505] on icon at bounding box center [519, 520] width 339 height 67
click at [532, 505] on input "radio" at bounding box center [525, 504] width 12 height 12
radio input "true"
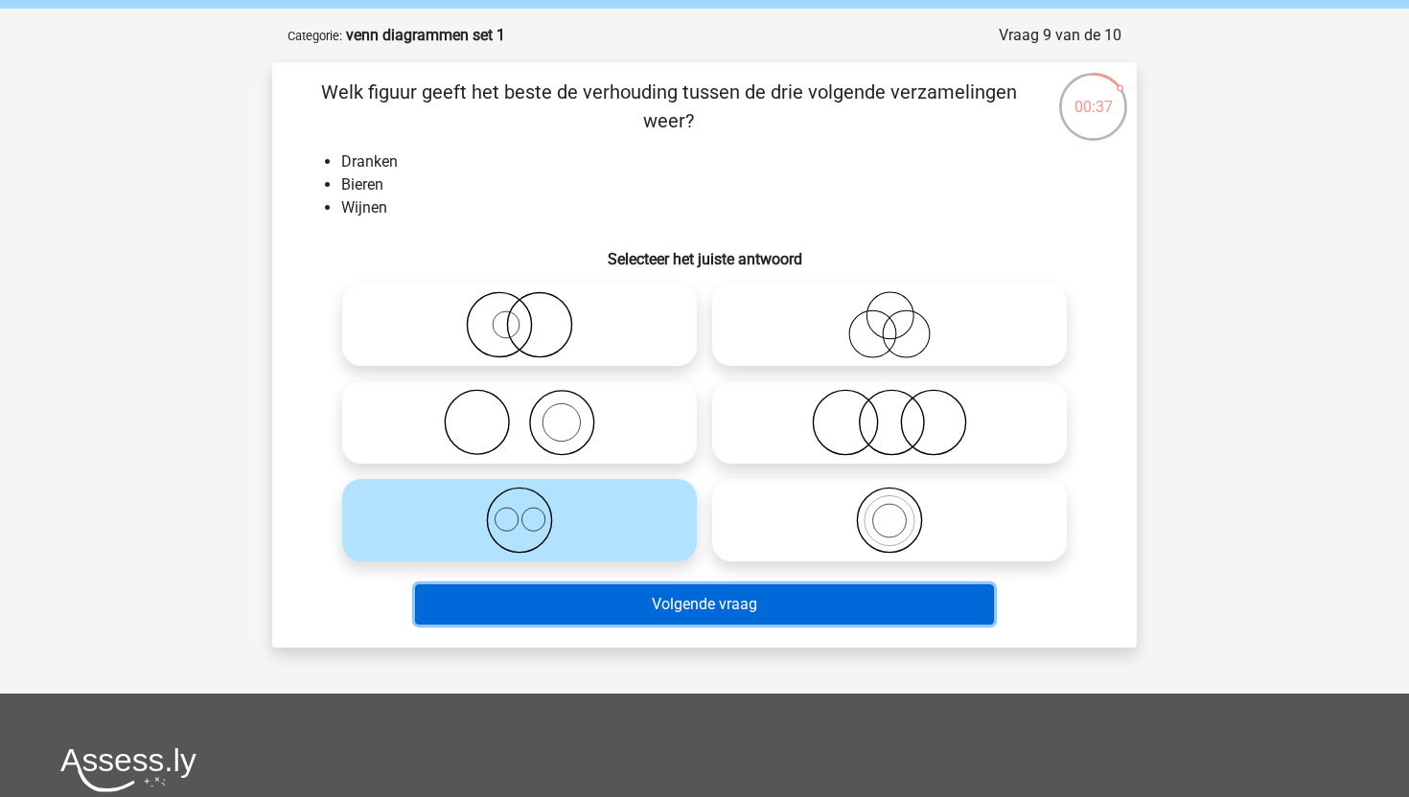
click at [597, 620] on button "Volgende vraag" at bounding box center [705, 605] width 580 height 40
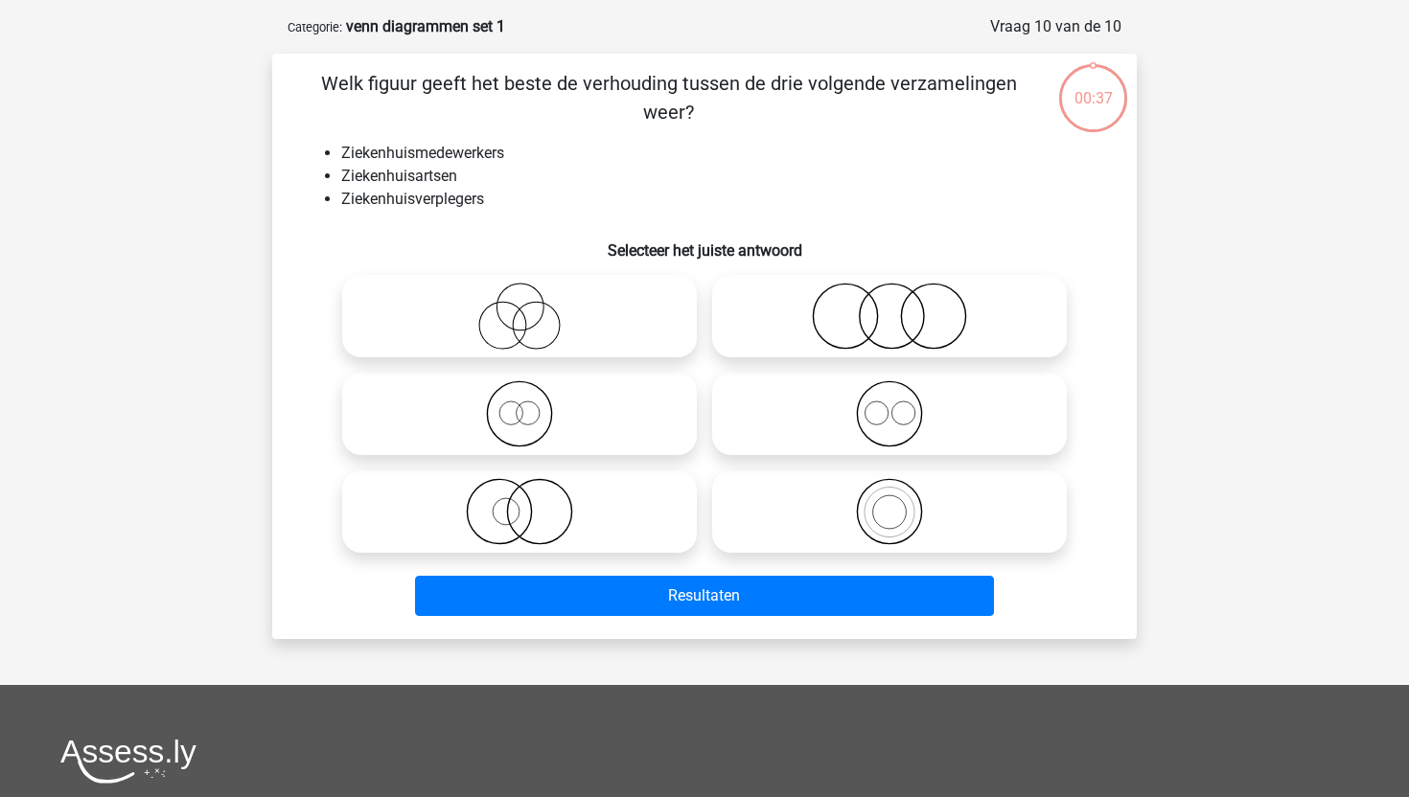
scroll to position [80, 0]
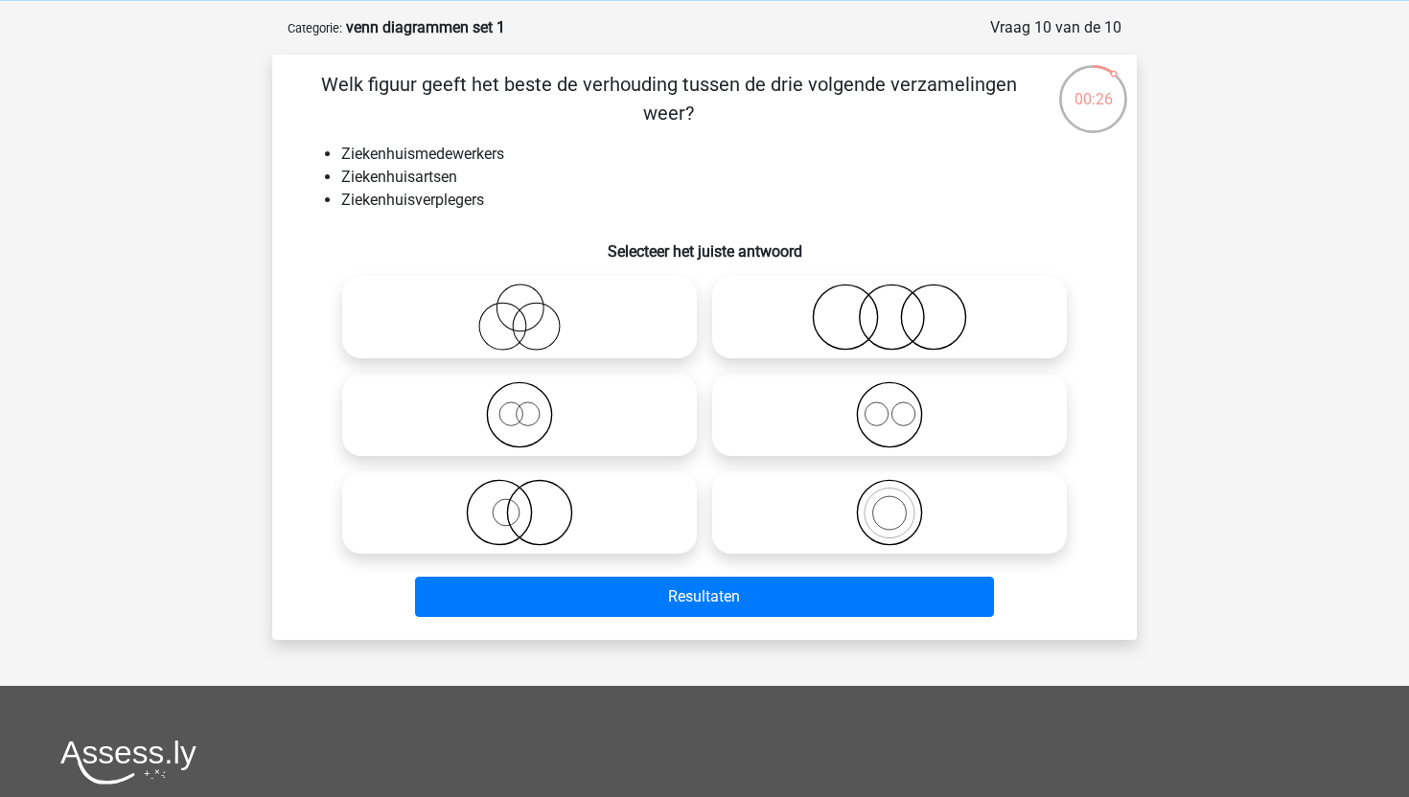
click at [526, 415] on icon at bounding box center [519, 414] width 339 height 67
click at [526, 405] on input "radio" at bounding box center [525, 399] width 12 height 12
radio input "true"
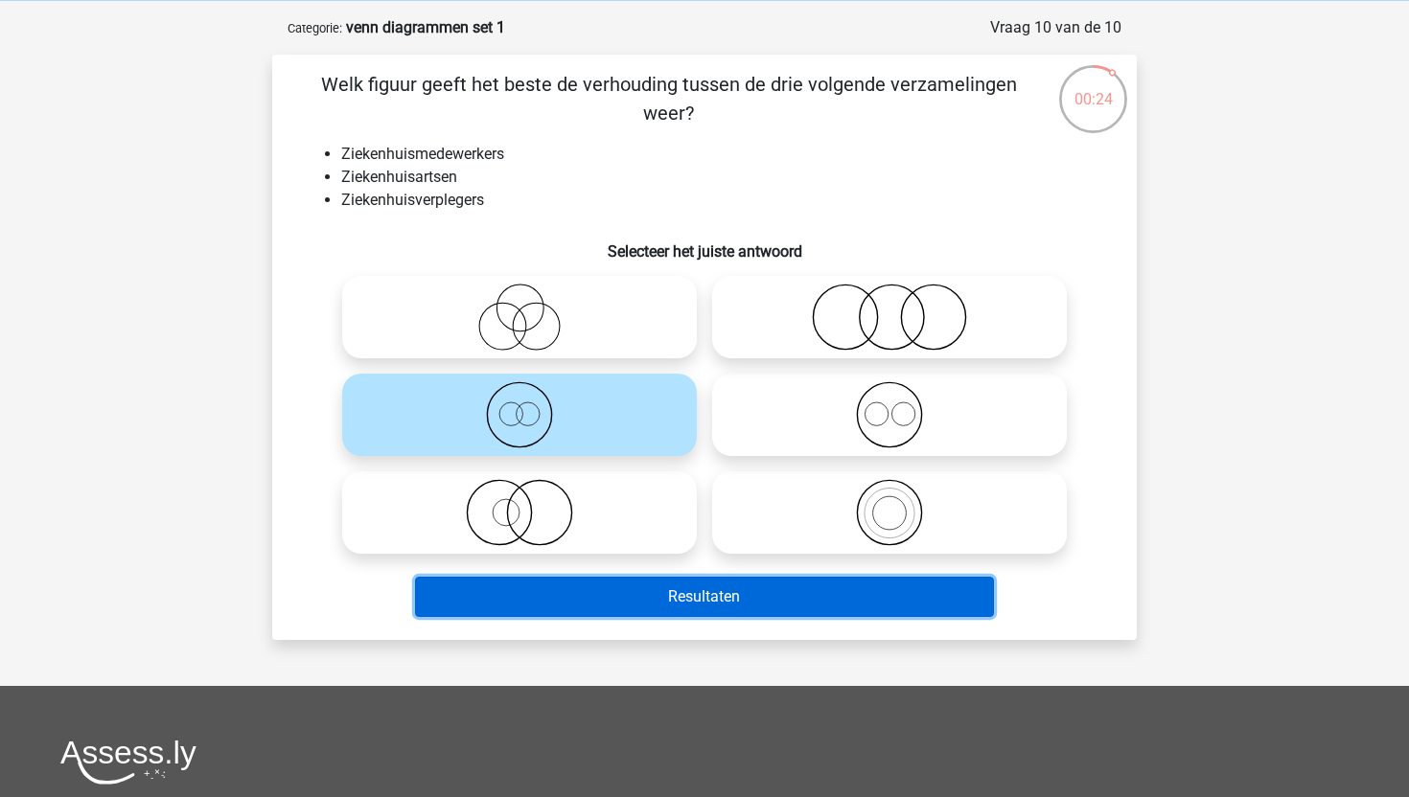
click at [639, 604] on button "Resultaten" at bounding box center [705, 597] width 580 height 40
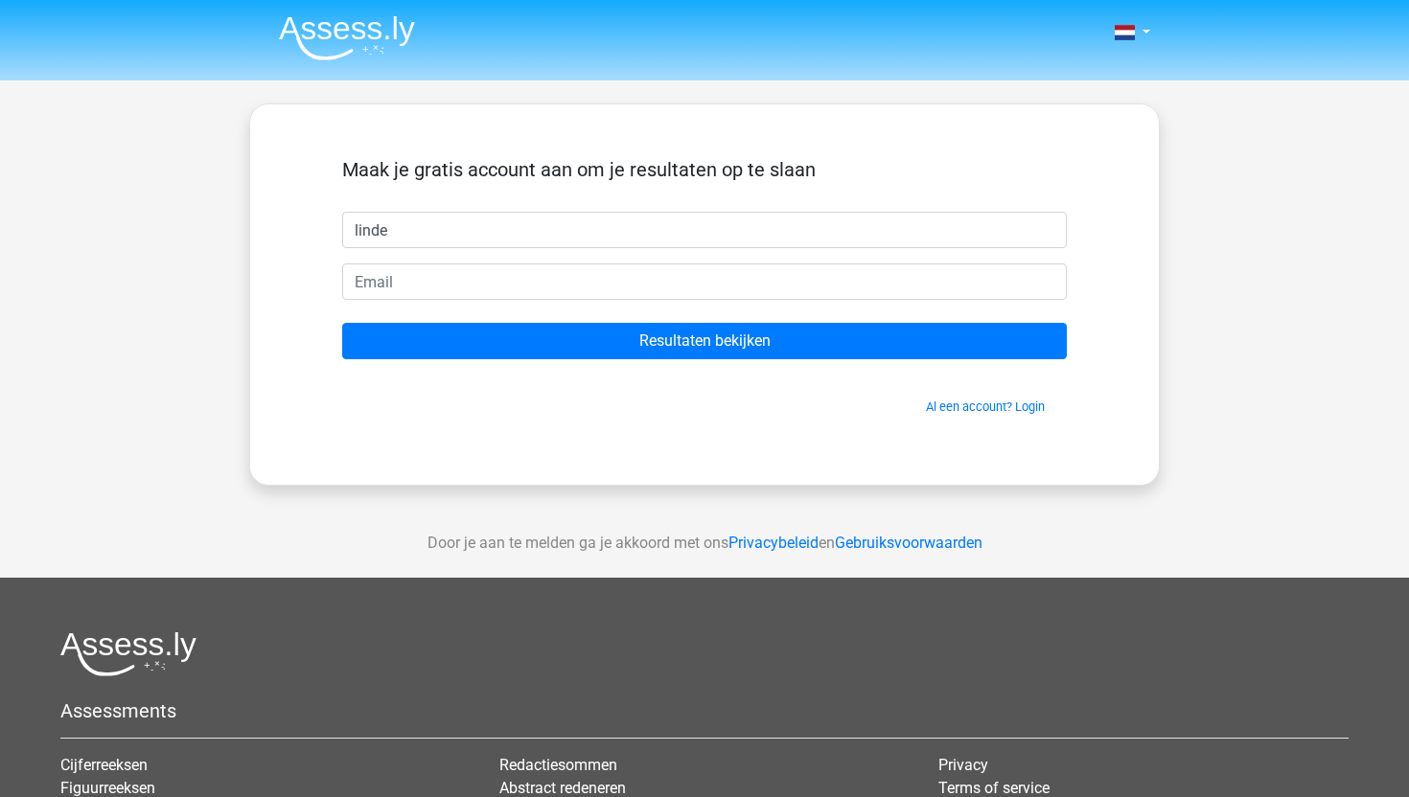
type input "linde"
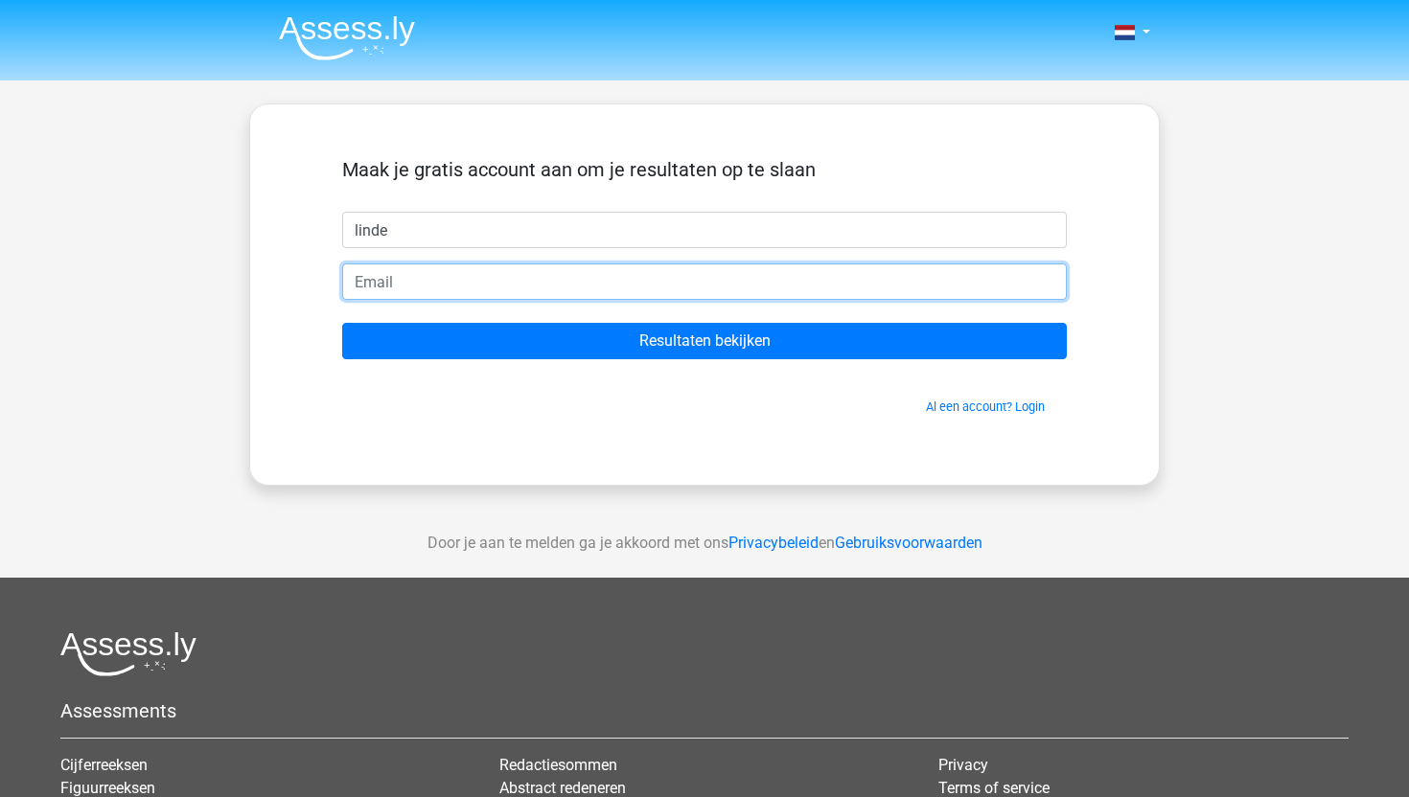
click at [375, 274] on input "email" at bounding box center [704, 282] width 725 height 36
type input "[EMAIL_ADDRESS][DOMAIN_NAME]"
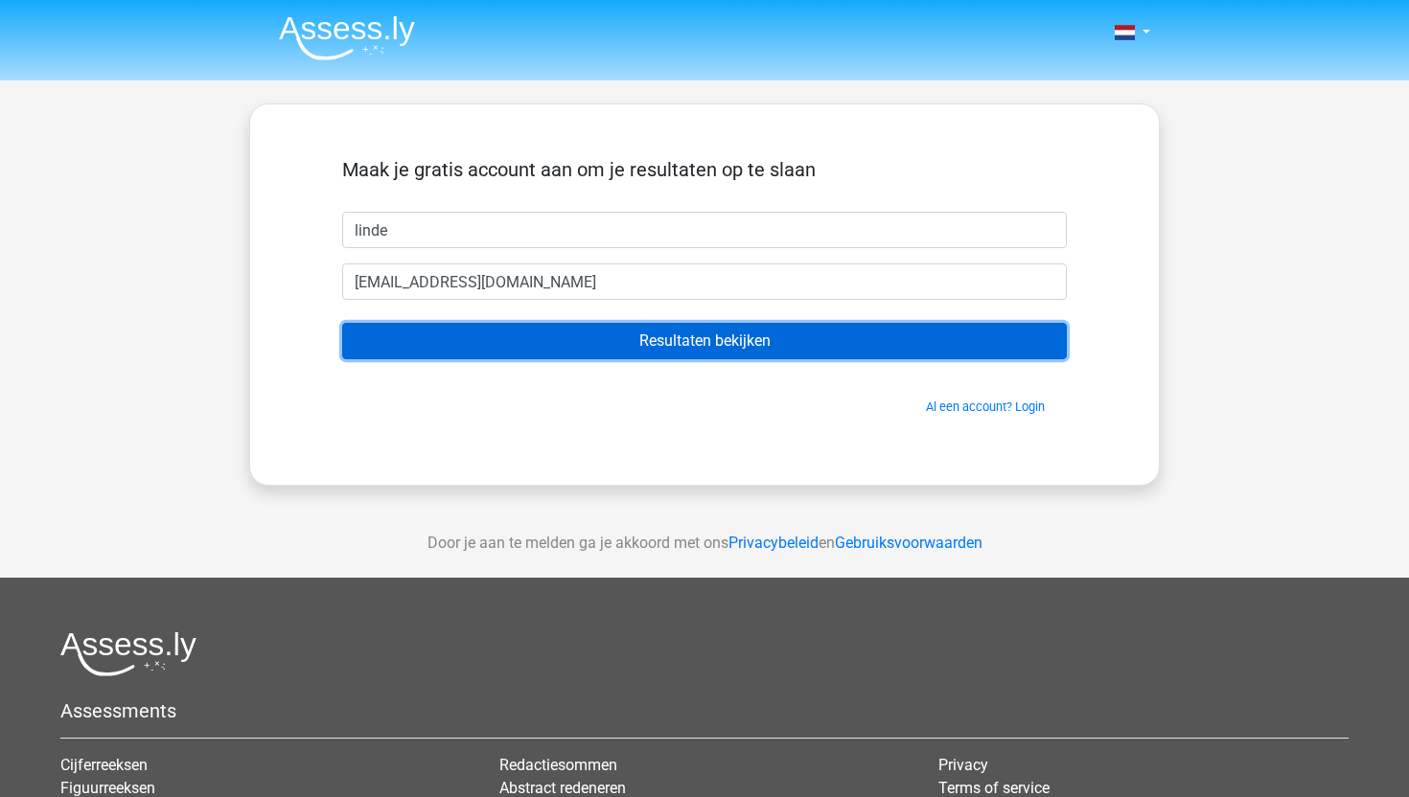
click at [458, 335] on input "Resultaten bekijken" at bounding box center [704, 341] width 725 height 36
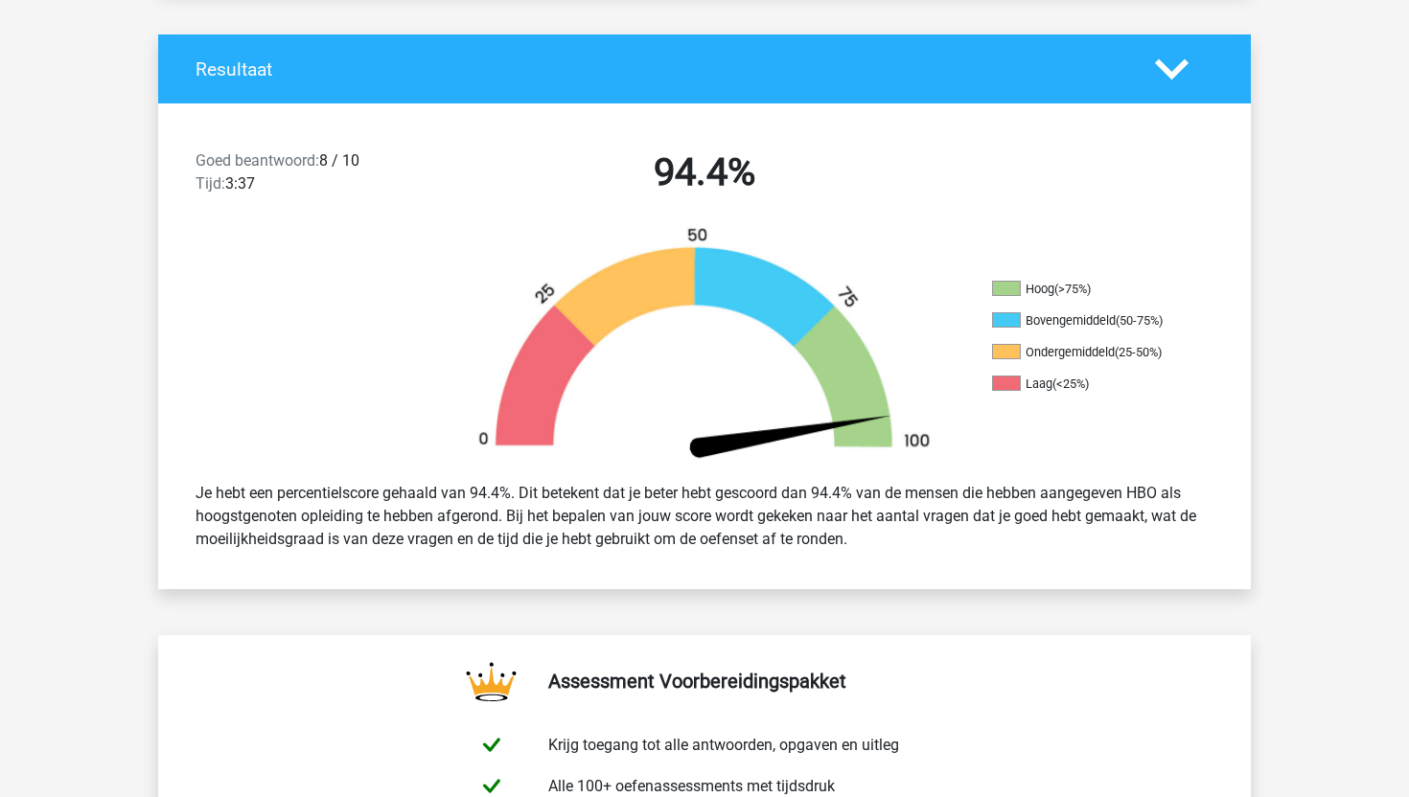
scroll to position [187, 0]
